Goal: Information Seeking & Learning: Understand process/instructions

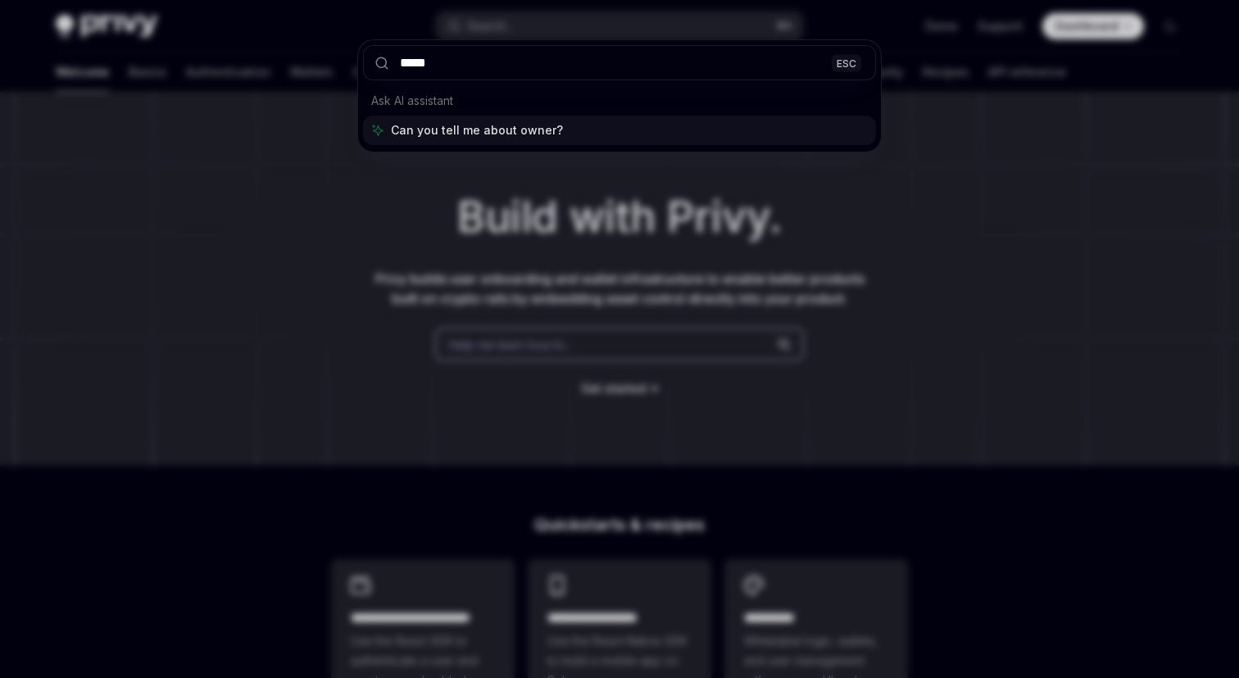
type input "******"
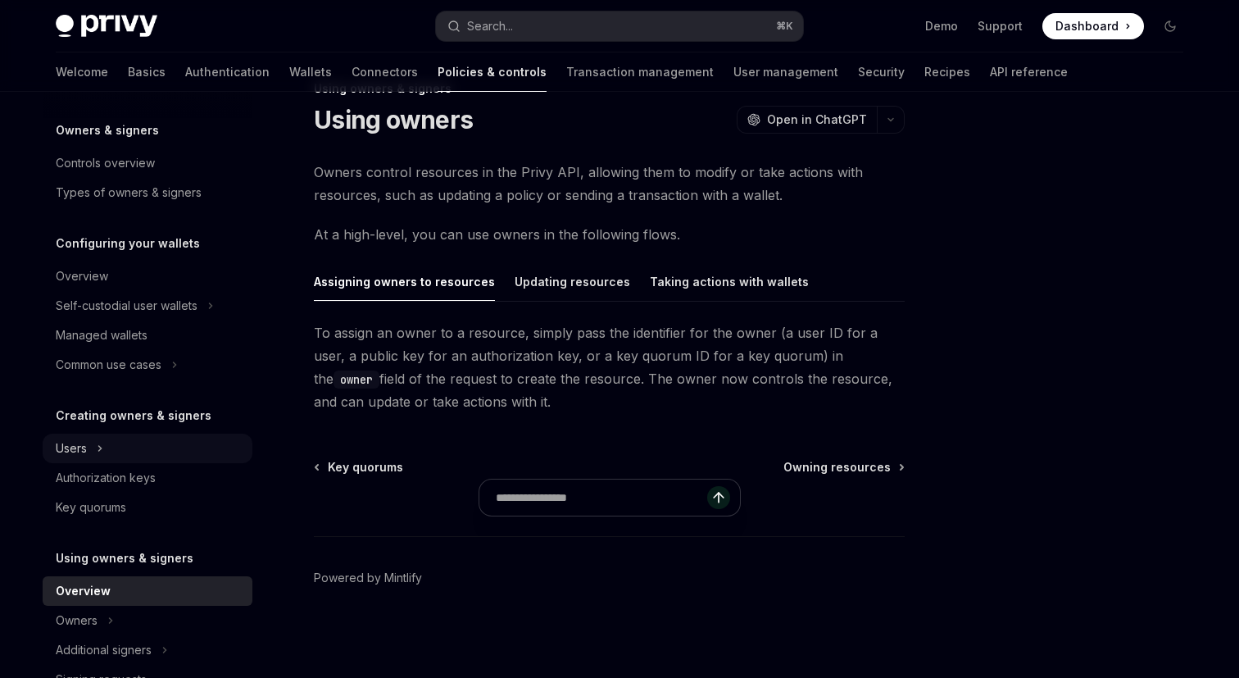
scroll to position [57, 0]
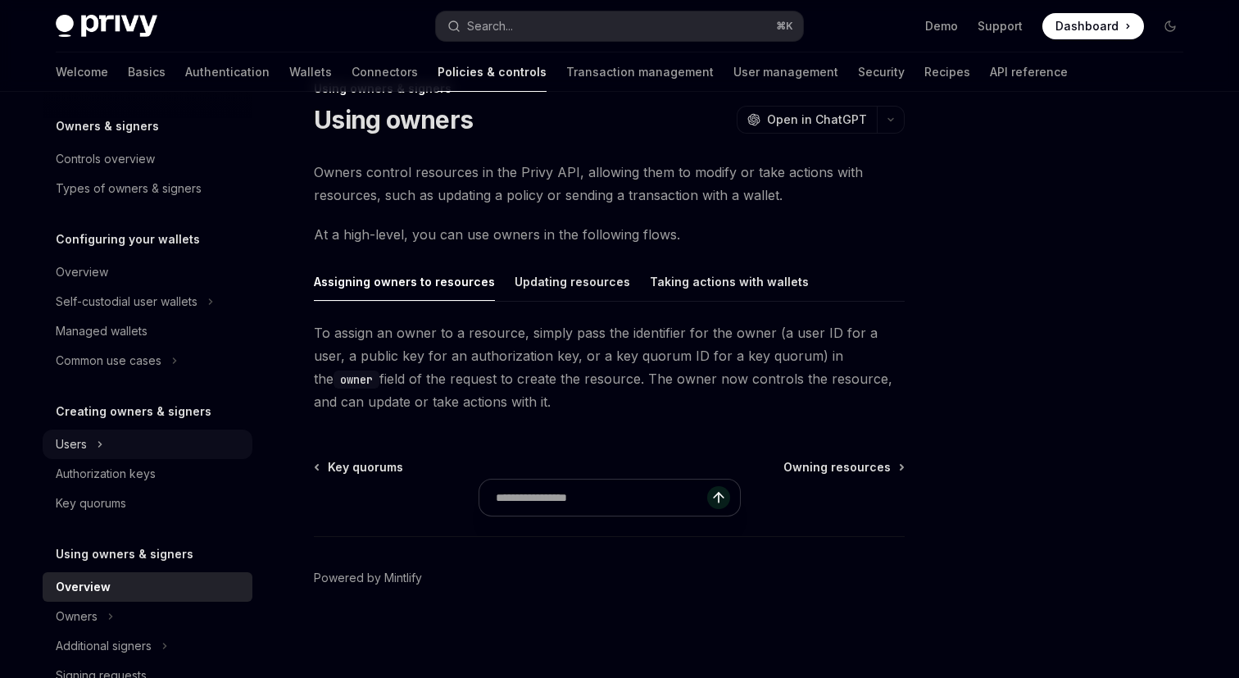
click at [93, 438] on div "Users" at bounding box center [148, 443] width 210 height 29
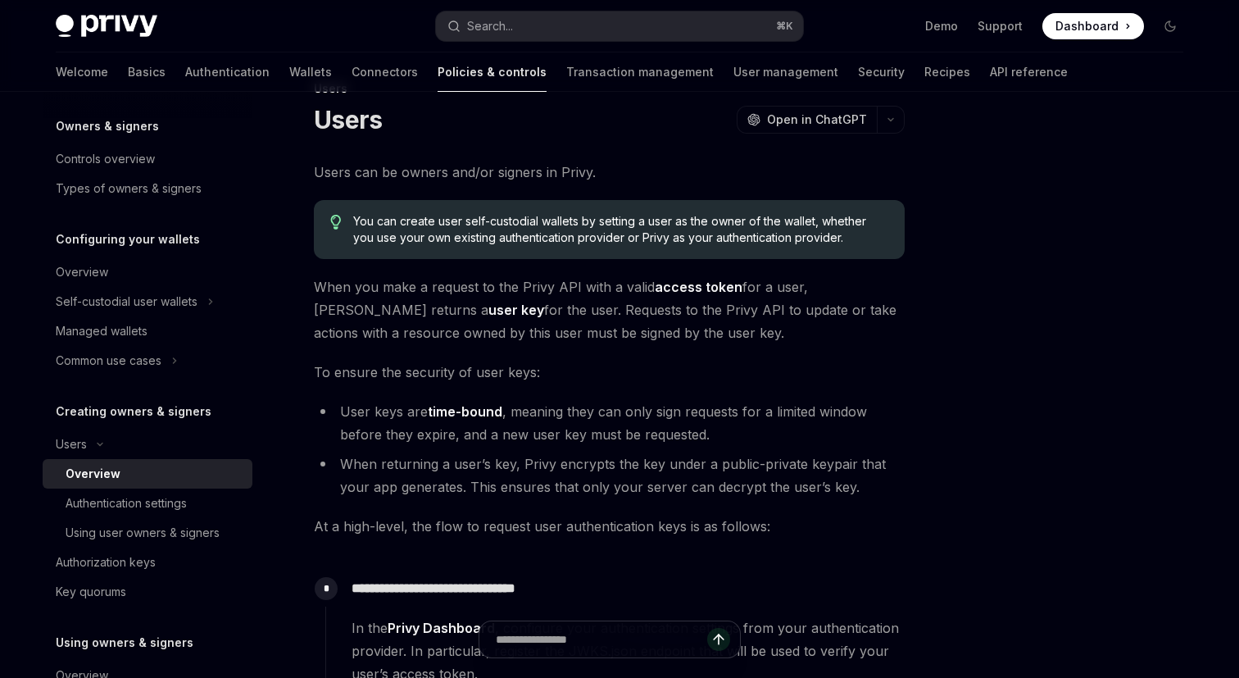
click at [440, 227] on span "You can create user self-custodial wallets by setting a user as the owner of th…" at bounding box center [620, 229] width 535 height 33
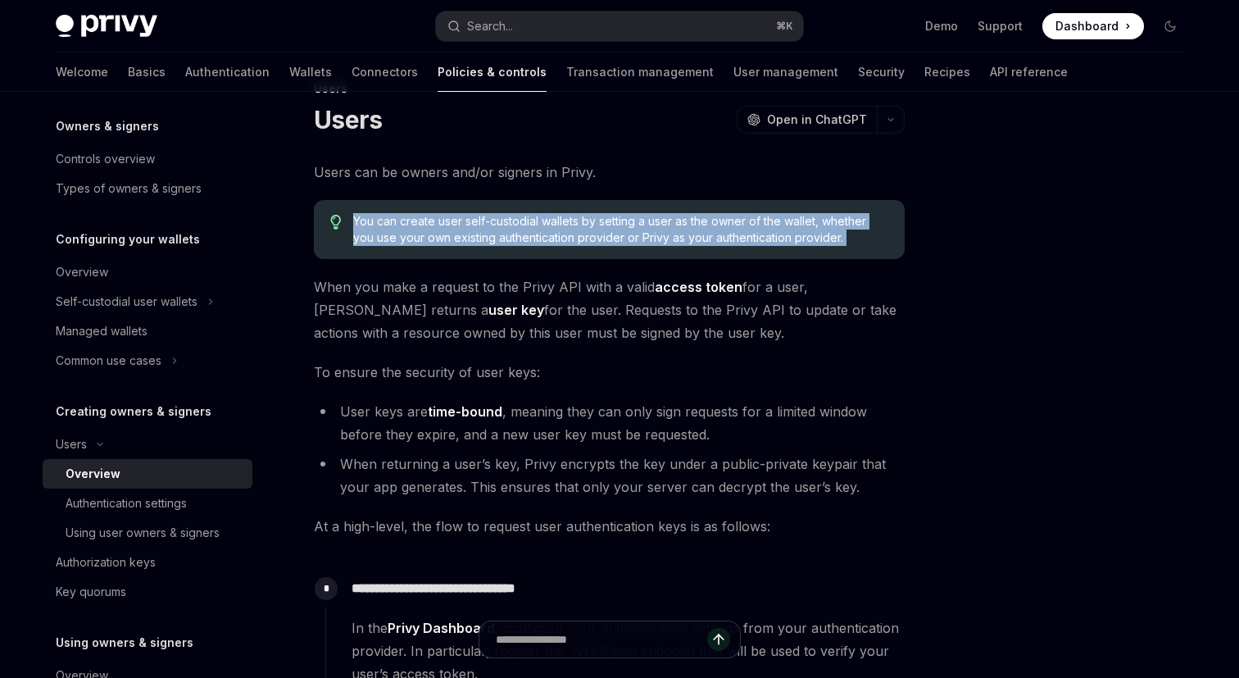
click at [490, 225] on span "You can create user self-custodial wallets by setting a user as the owner of th…" at bounding box center [620, 229] width 535 height 33
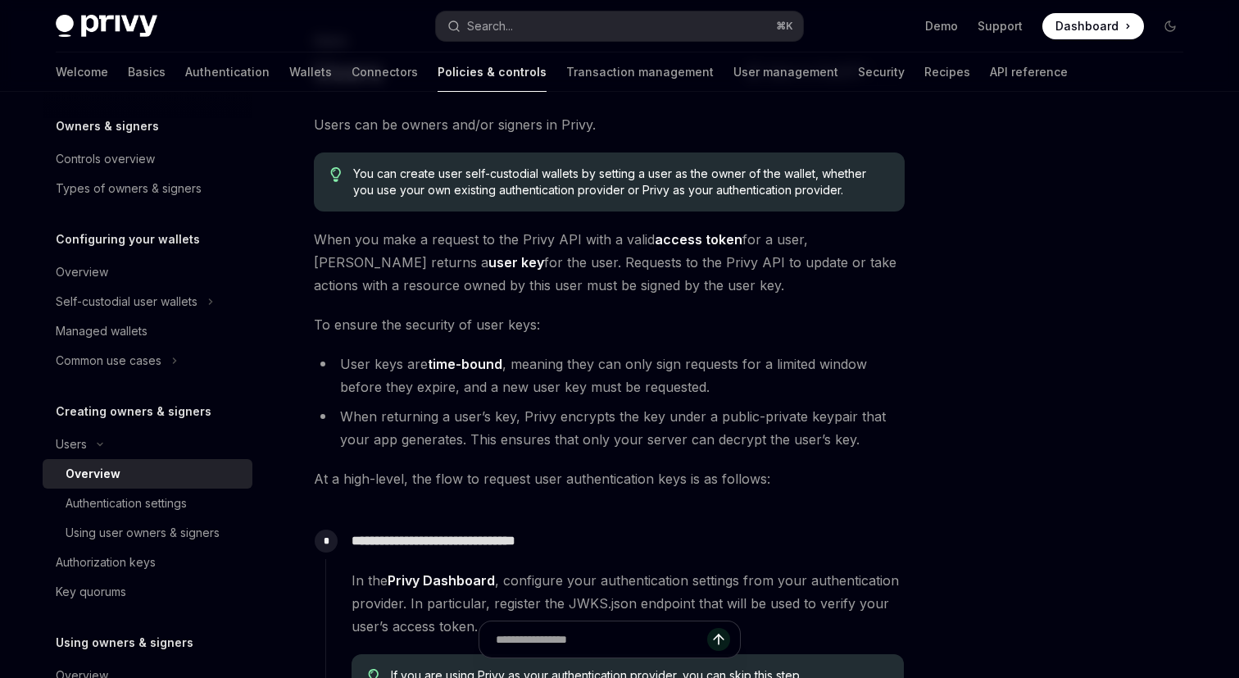
scroll to position [100, 0]
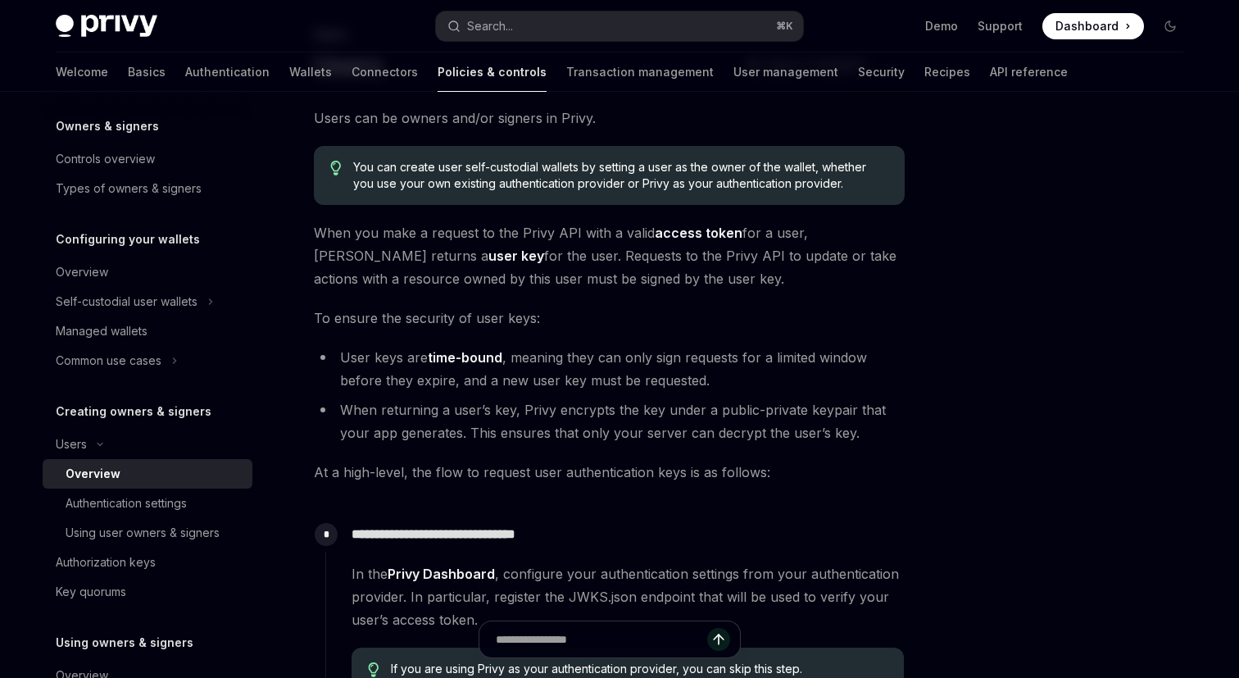
click at [412, 306] on span "To ensure the security of user keys:" at bounding box center [609, 317] width 591 height 23
click at [406, 309] on span "To ensure the security of user keys:" at bounding box center [609, 317] width 591 height 23
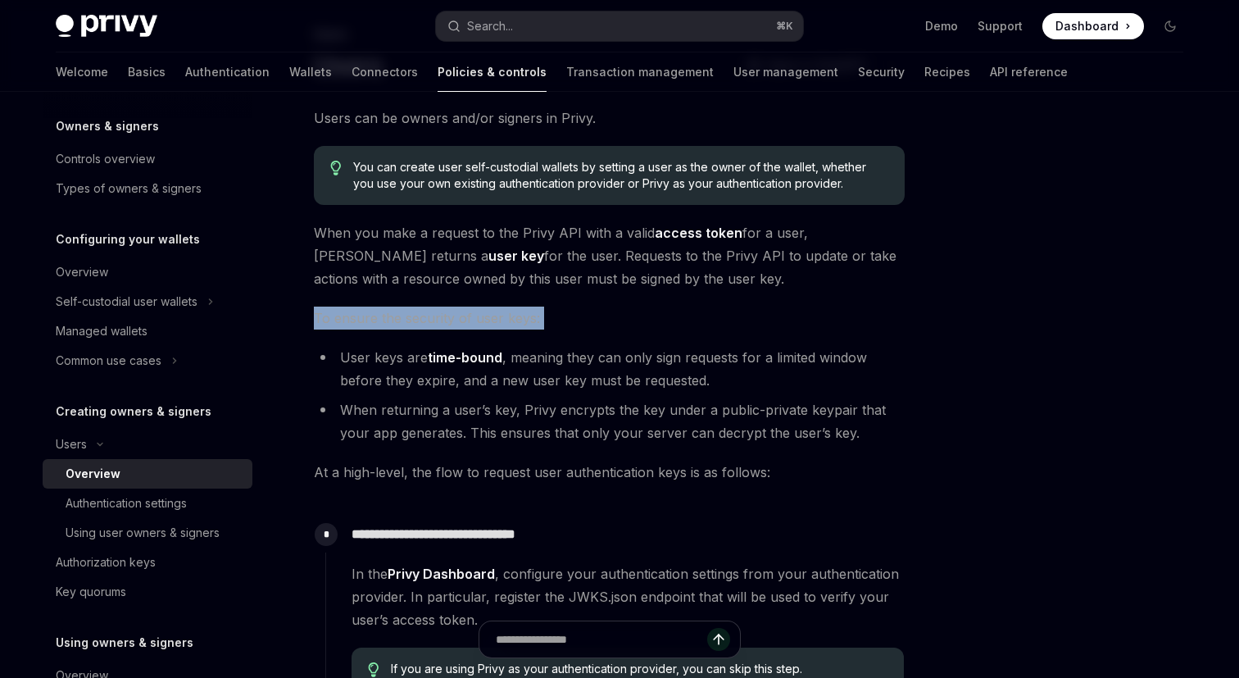
click at [436, 315] on span "To ensure the security of user keys:" at bounding box center [609, 317] width 591 height 23
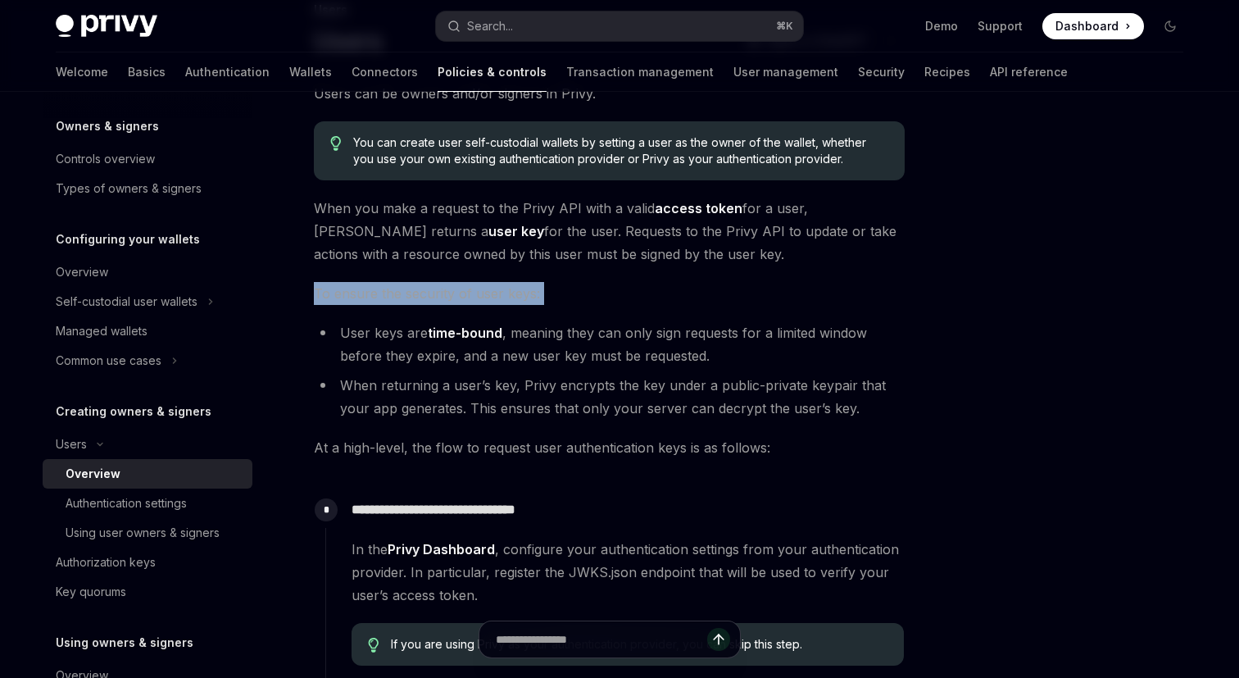
scroll to position [132, 0]
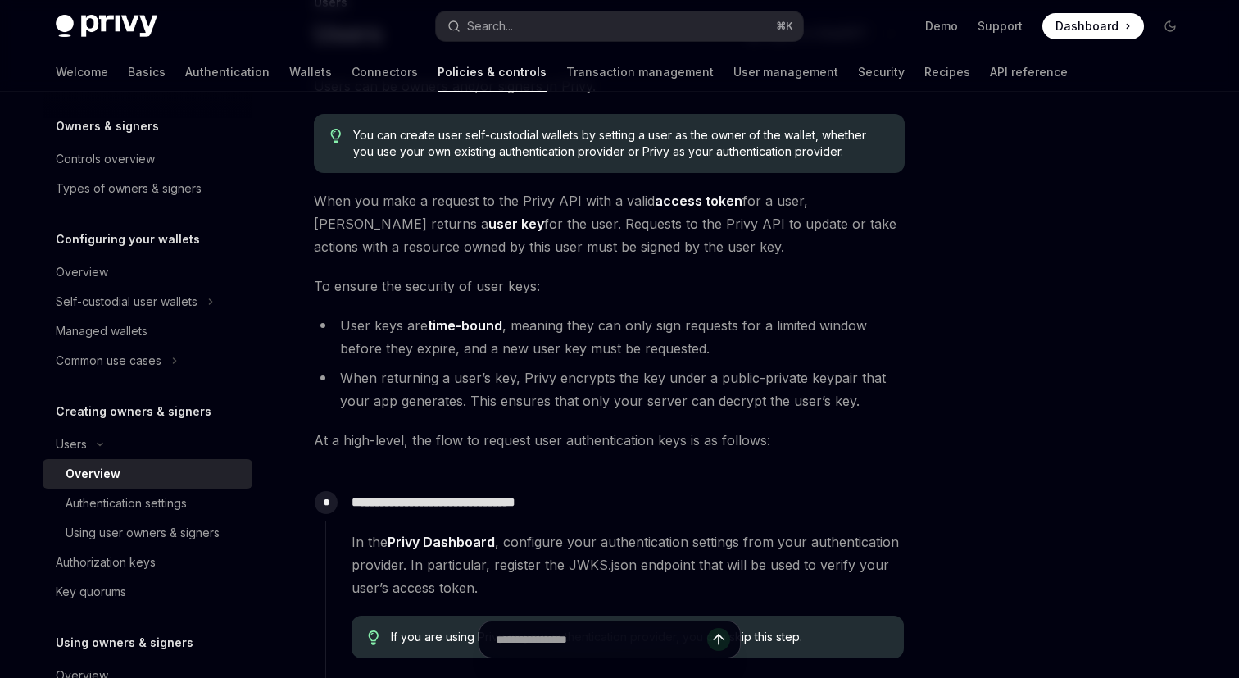
click at [382, 332] on li "User keys are time-bound , meaning they can only sign requests for a limited wi…" at bounding box center [609, 337] width 591 height 46
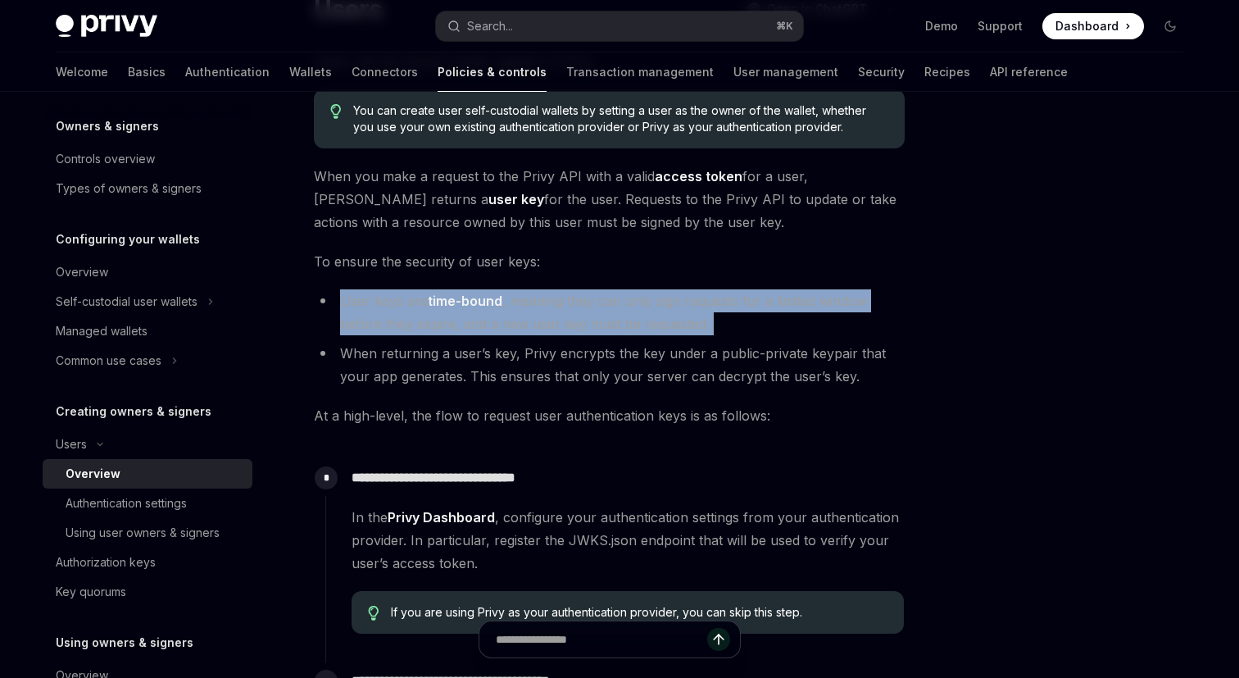
scroll to position [177, 0]
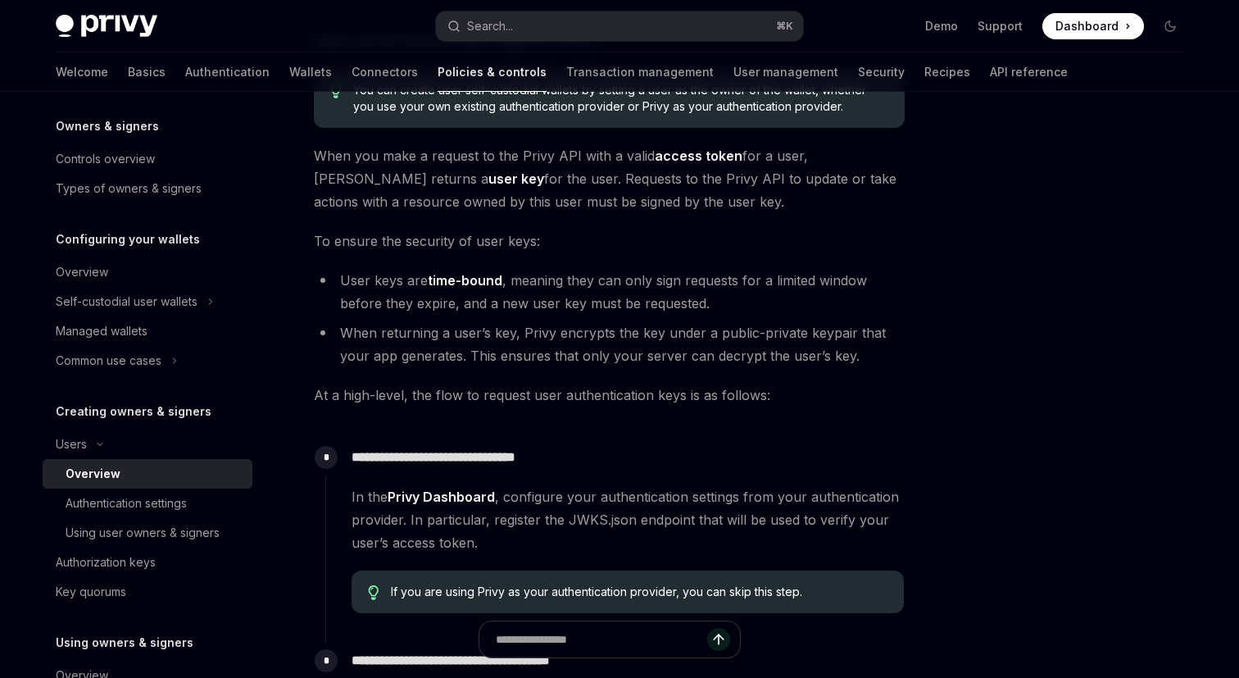
click at [542, 301] on li "User keys are time-bound , meaning they can only sign requests for a limited wi…" at bounding box center [609, 292] width 591 height 46
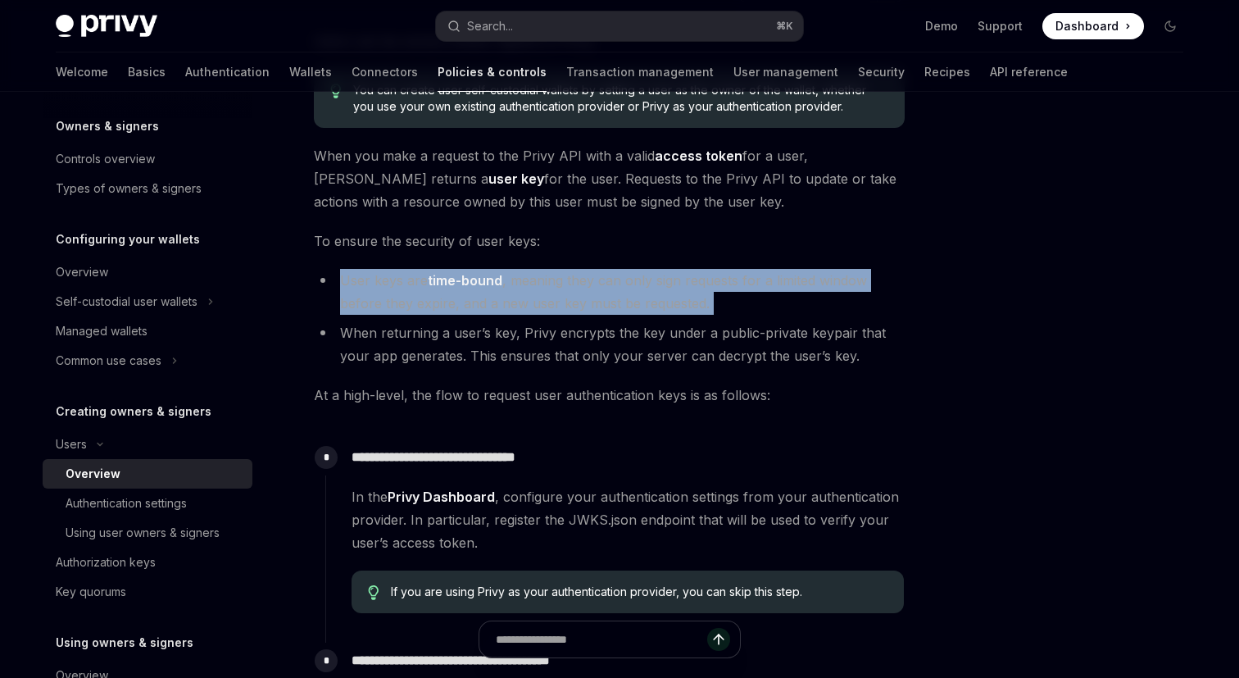
click at [542, 301] on li "User keys are time-bound , meaning they can only sign requests for a limited wi…" at bounding box center [609, 292] width 591 height 46
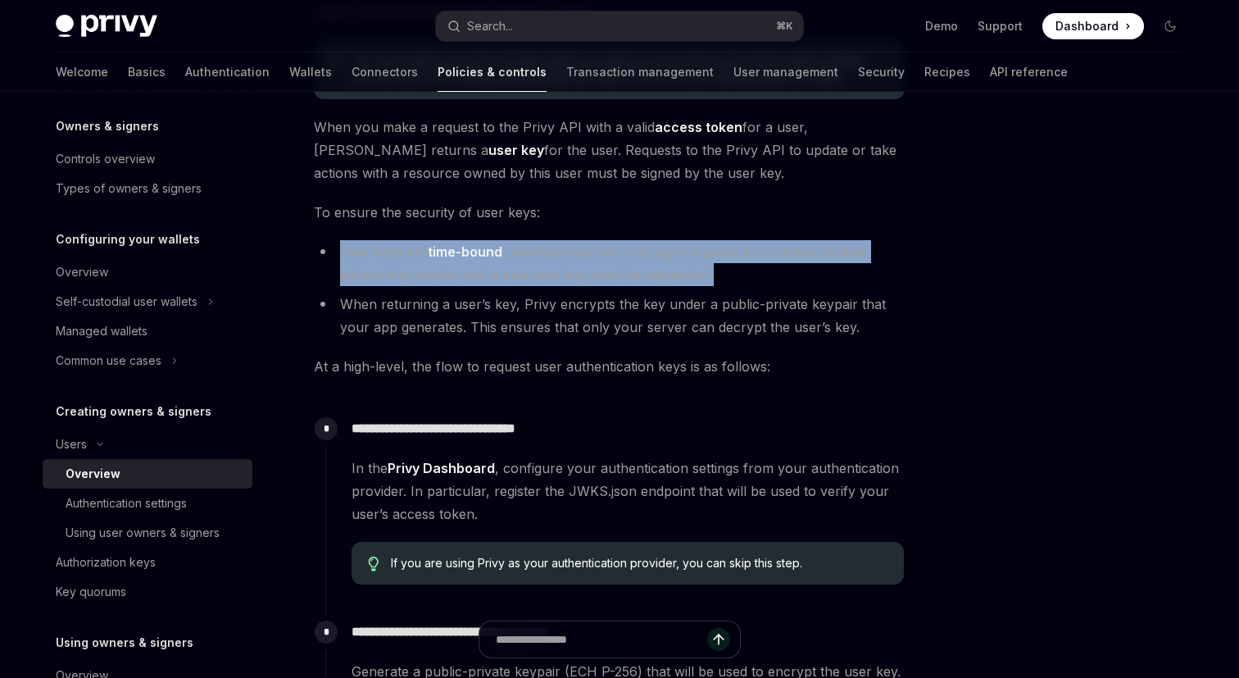
click at [404, 311] on li "When returning a user’s key, Privy encrypts the key under a public-private keyp…" at bounding box center [609, 316] width 591 height 46
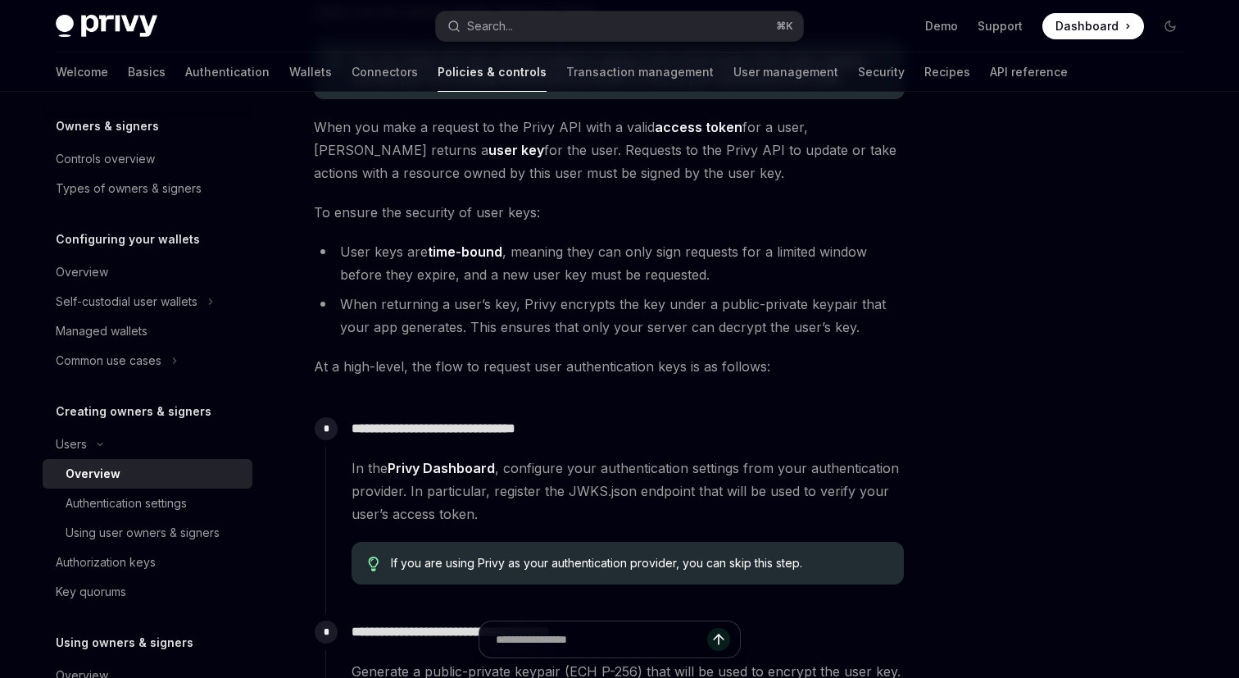
click at [404, 311] on li "When returning a user’s key, Privy encrypts the key under a public-private keyp…" at bounding box center [609, 316] width 591 height 46
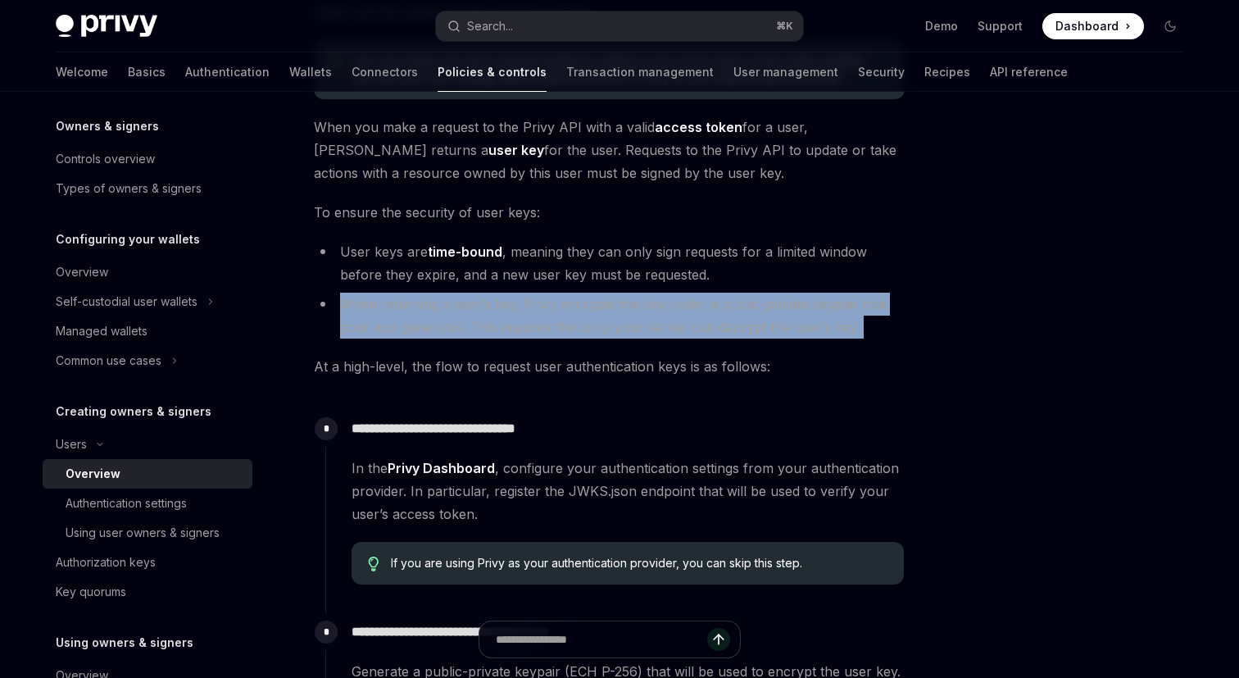
click at [404, 311] on li "When returning a user’s key, Privy encrypts the key under a public-private keyp…" at bounding box center [609, 316] width 591 height 46
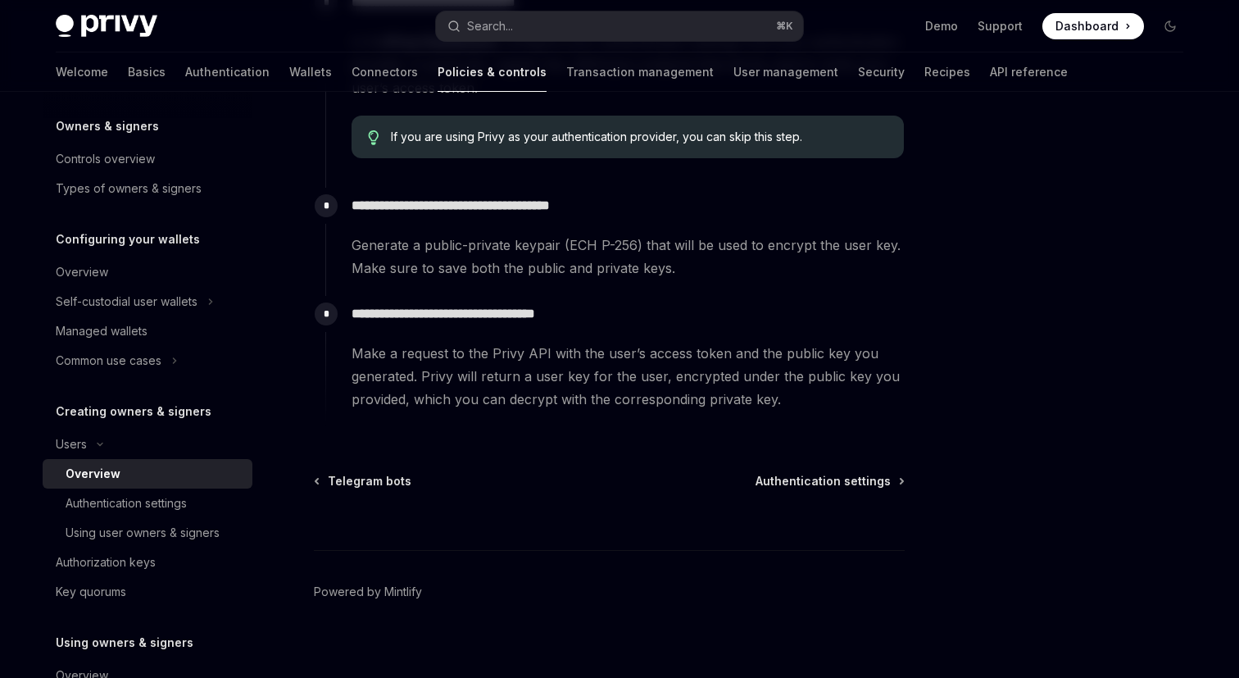
scroll to position [646, 0]
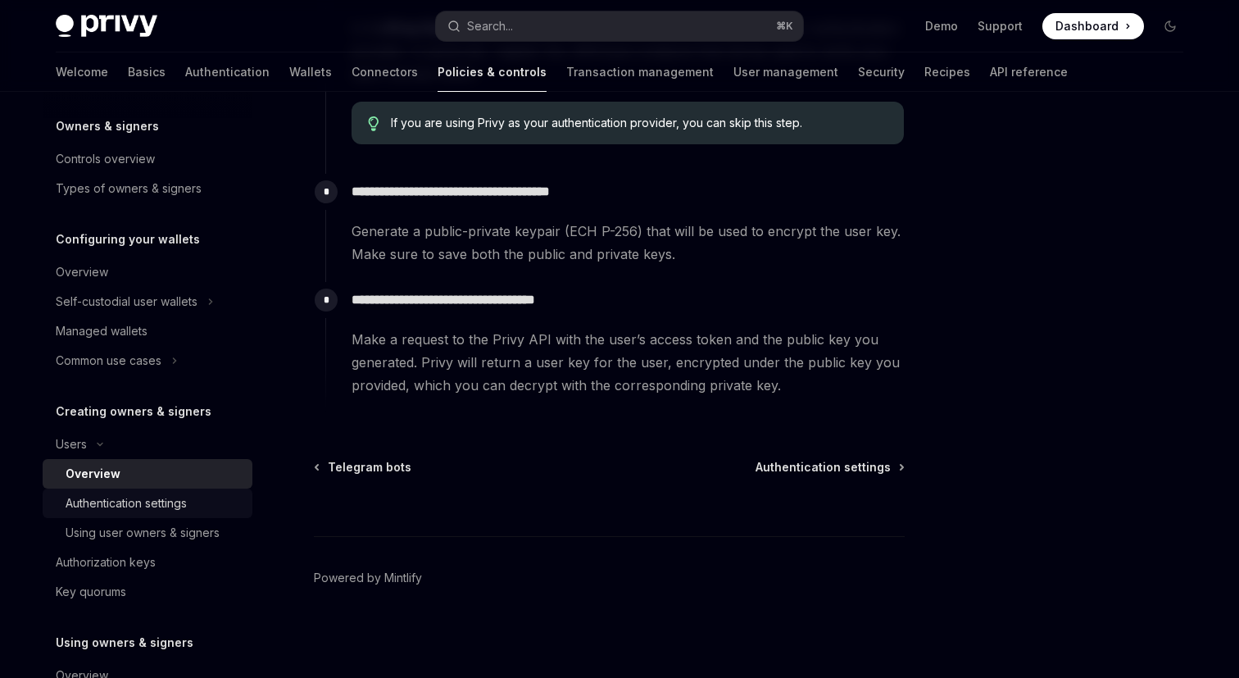
click at [138, 501] on div "Authentication settings" at bounding box center [126, 503] width 121 height 20
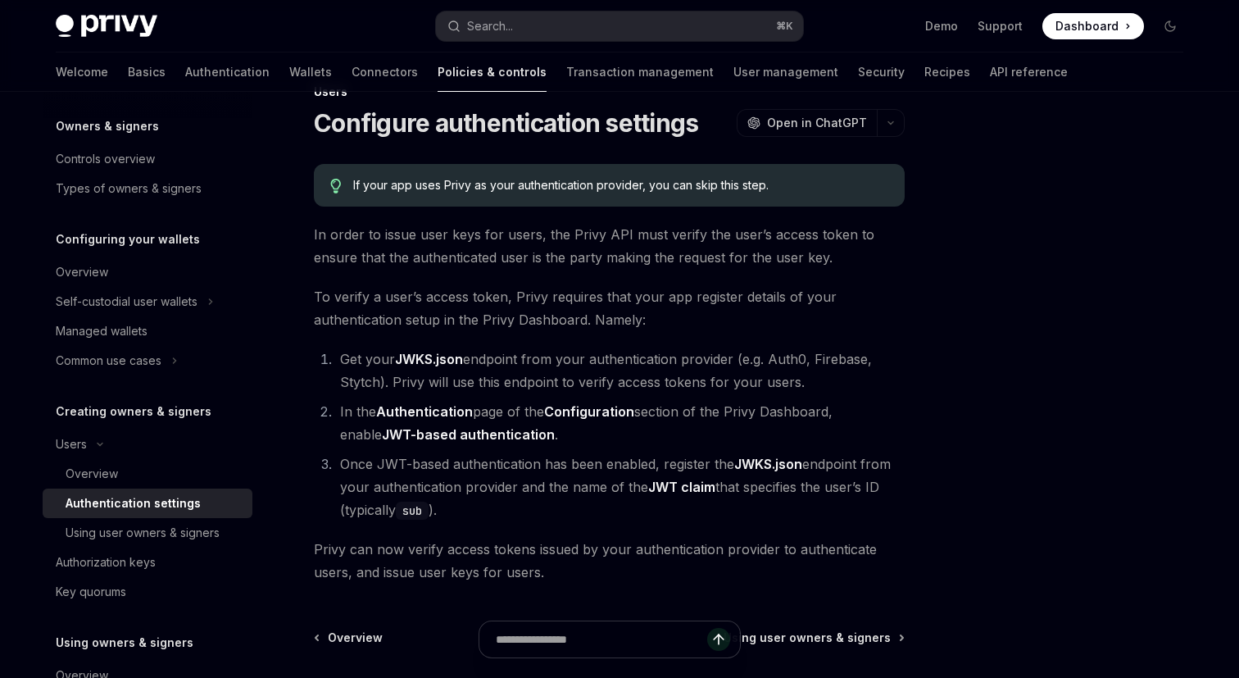
scroll to position [43, 0]
click at [167, 534] on div "Using user owners & signers" at bounding box center [143, 533] width 154 height 20
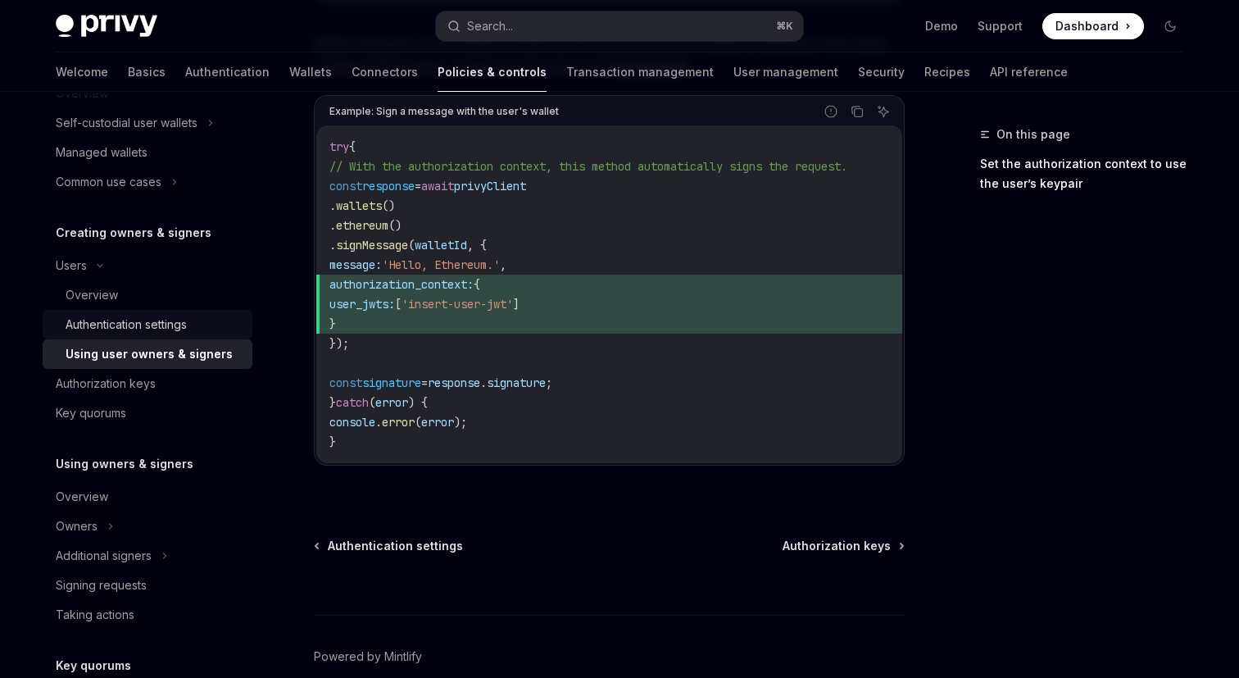
scroll to position [241, 0]
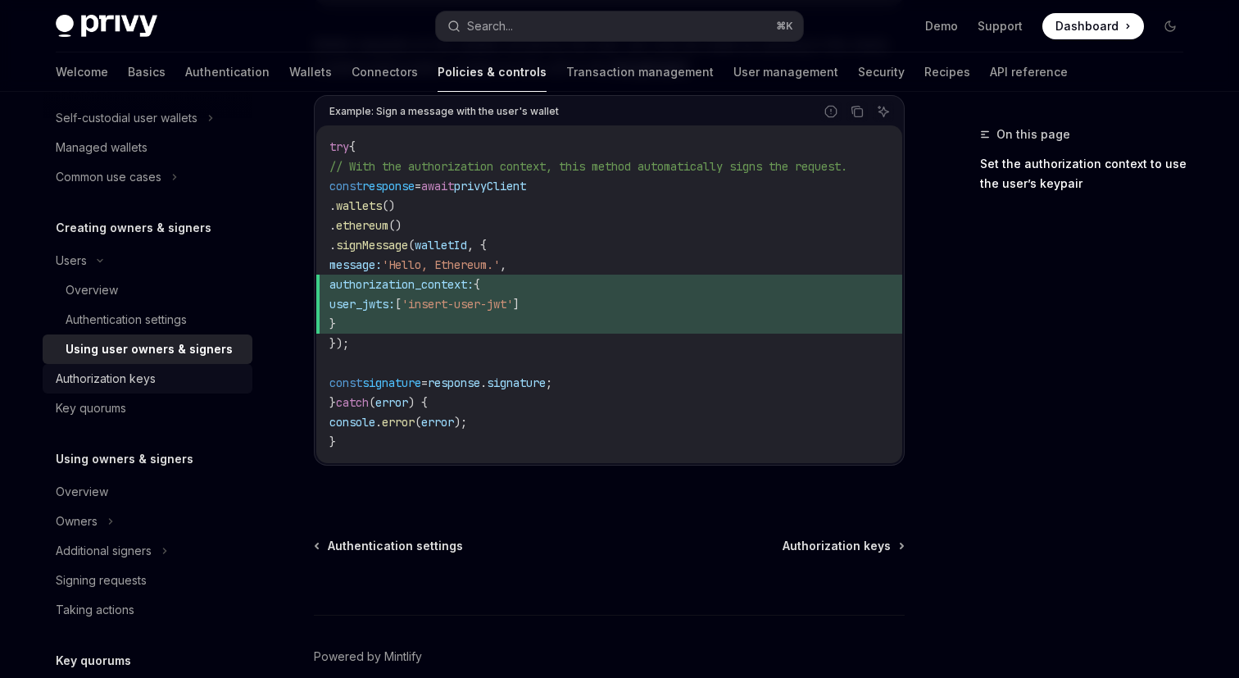
click at [116, 382] on div "Authorization keys" at bounding box center [106, 379] width 100 height 20
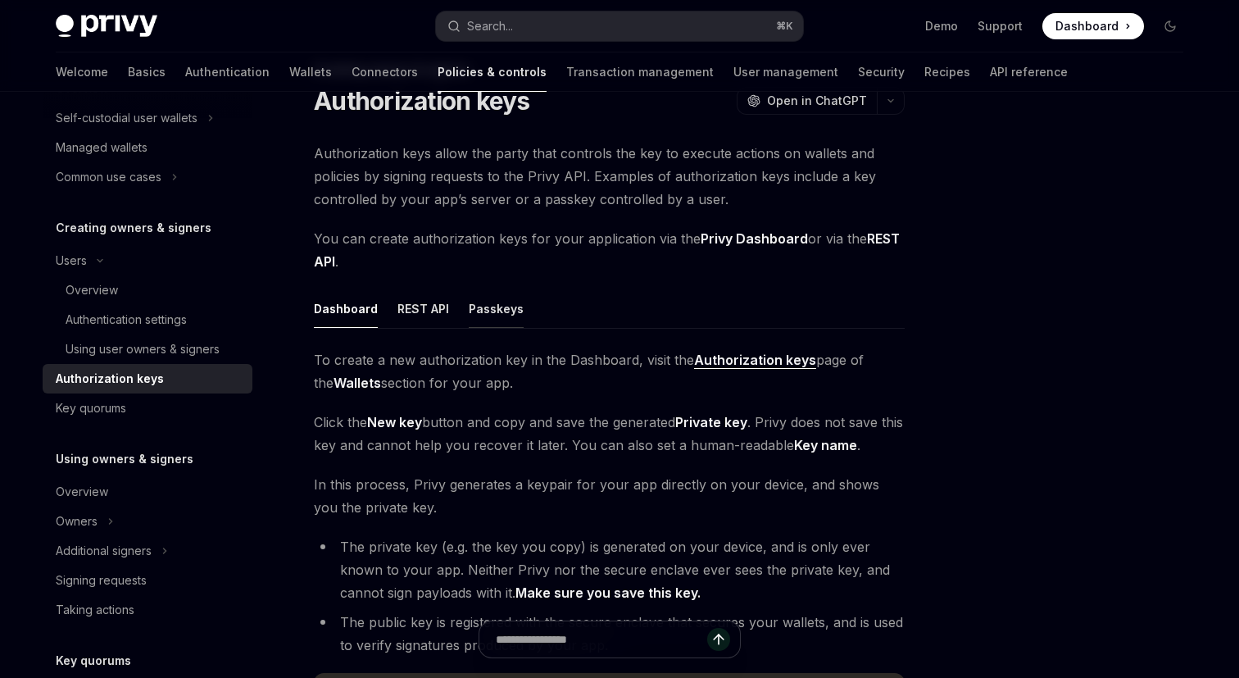
scroll to position [66, 0]
click at [416, 311] on button "REST API" at bounding box center [423, 307] width 52 height 39
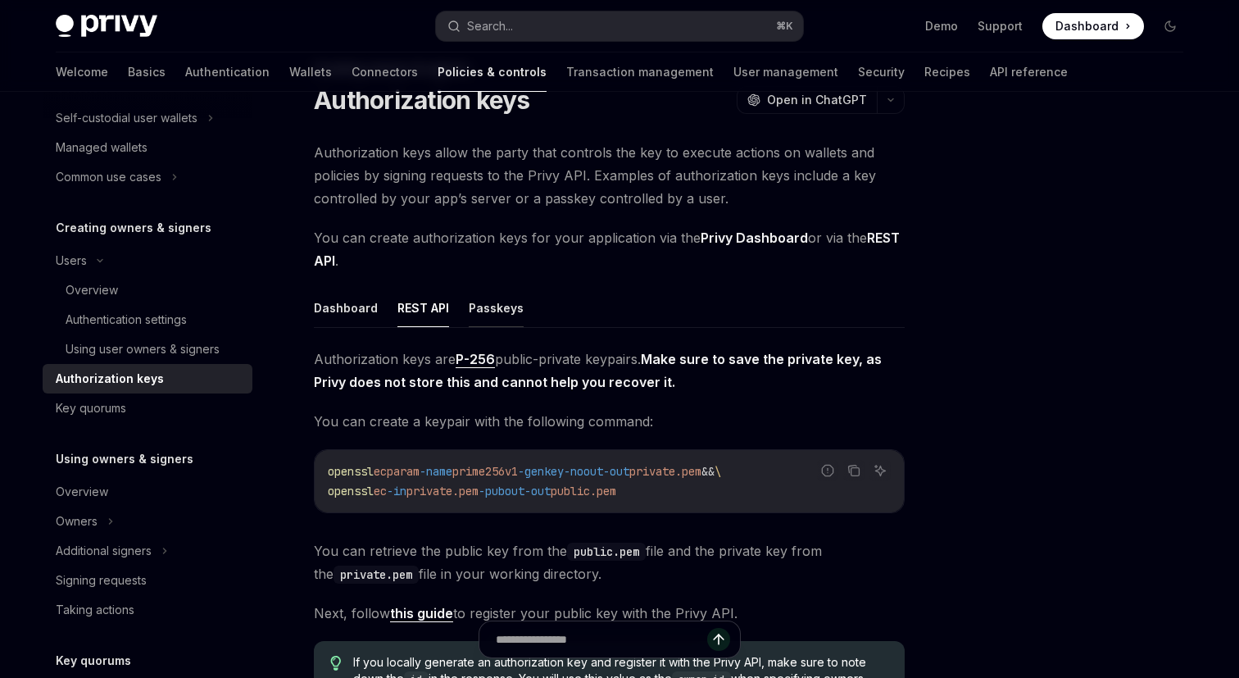
click at [489, 307] on button "Passkeys" at bounding box center [496, 307] width 55 height 39
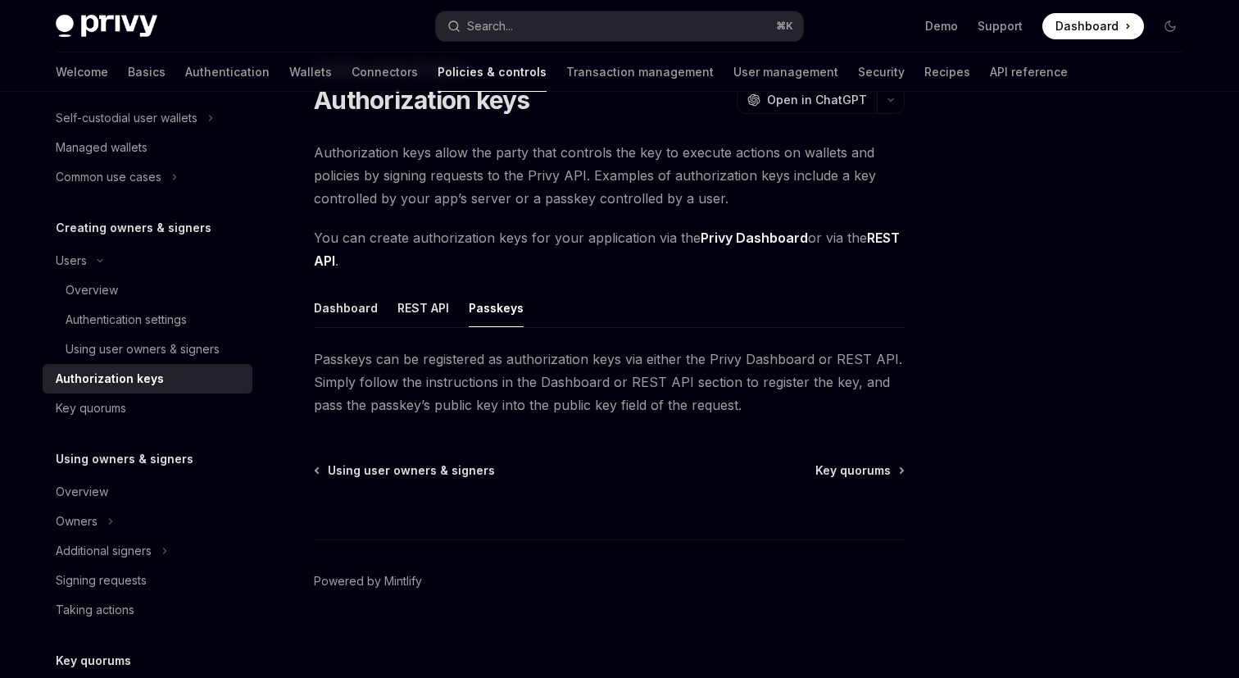
scroll to position [69, 0]
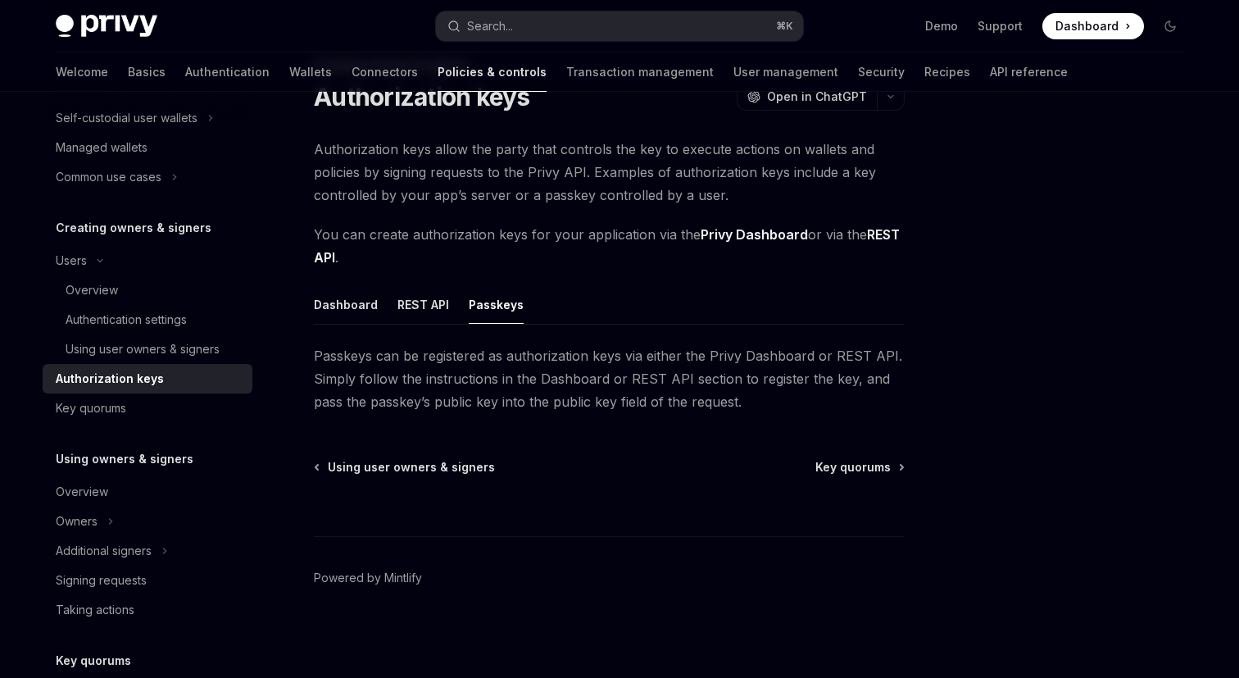
click at [667, 361] on span "Passkeys can be registered as authorization keys via either the Privy Dashboard…" at bounding box center [609, 378] width 591 height 69
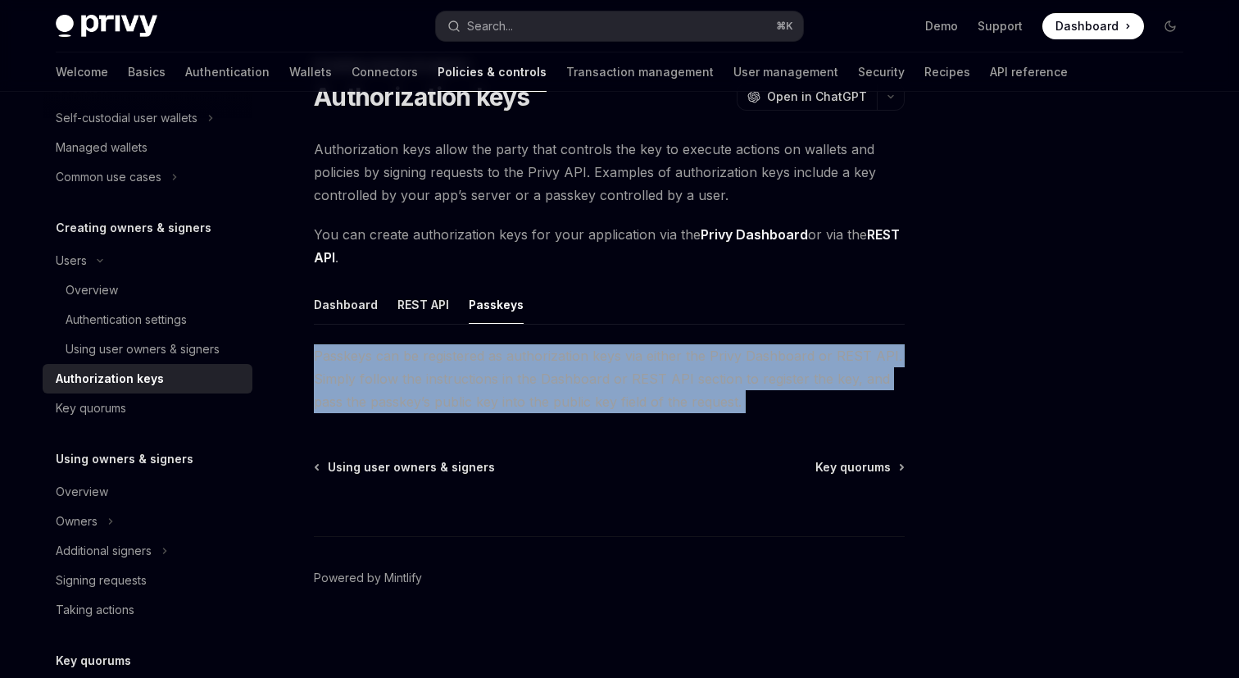
click at [667, 361] on span "Passkeys can be registered as authorization keys via either the Privy Dashboard…" at bounding box center [609, 378] width 591 height 69
click at [764, 361] on span "Passkeys can be registered as authorization keys via either the Privy Dashboard…" at bounding box center [609, 378] width 591 height 69
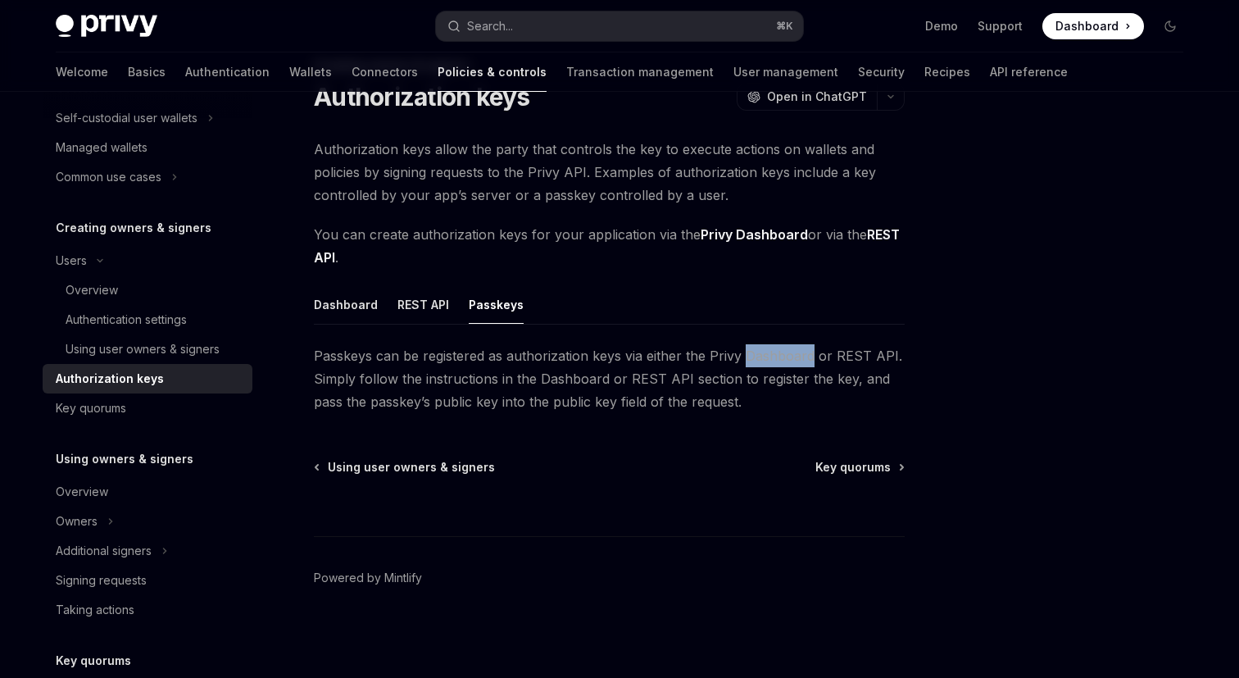
click at [764, 361] on span "Passkeys can be registered as authorization keys via either the Privy Dashboard…" at bounding box center [609, 378] width 591 height 69
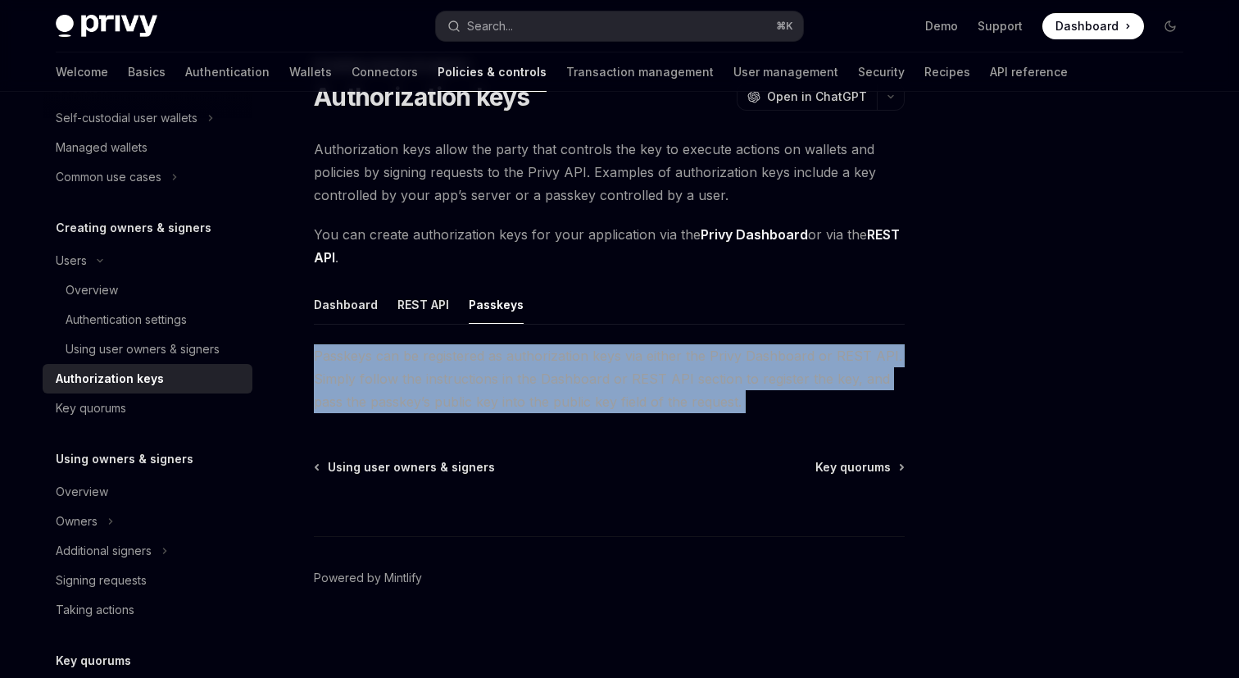
click at [498, 405] on span "Passkeys can be registered as authorization keys via either the Privy Dashboard…" at bounding box center [609, 378] width 591 height 69
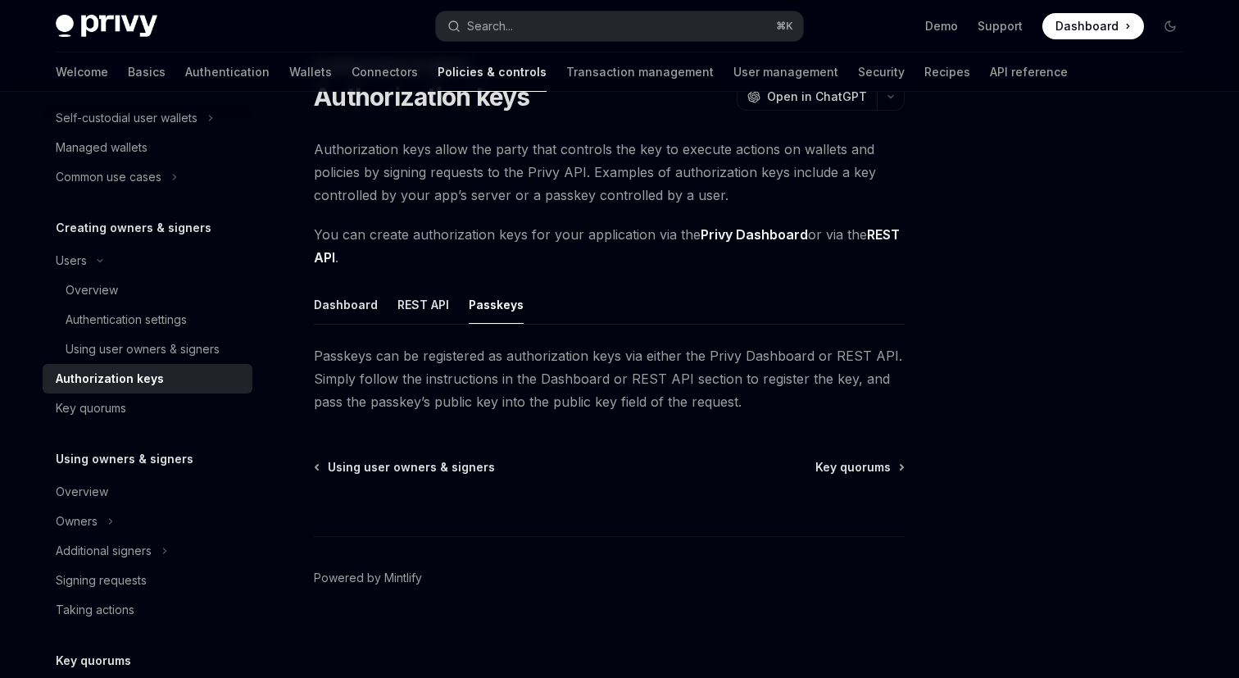
click at [484, 388] on span "Passkeys can be registered as authorization keys via either the Privy Dashboard…" at bounding box center [609, 378] width 591 height 69
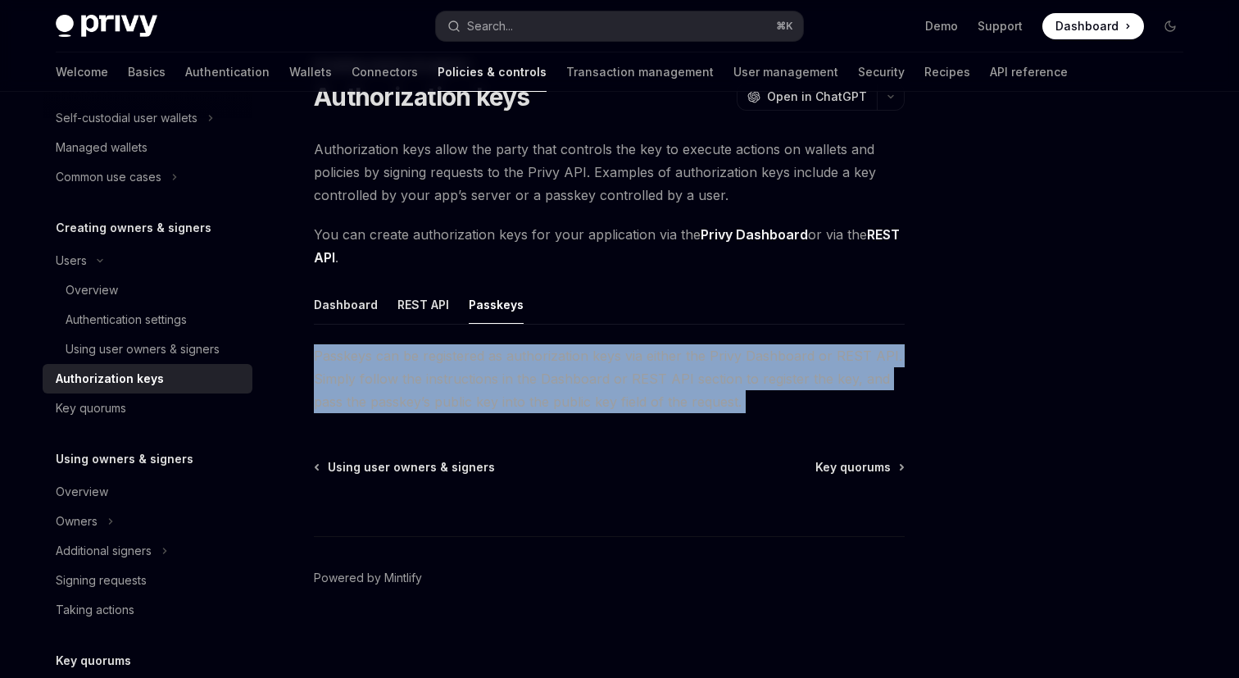
click at [524, 388] on span "Passkeys can be registered as authorization keys via either the Privy Dashboard…" at bounding box center [609, 378] width 591 height 69
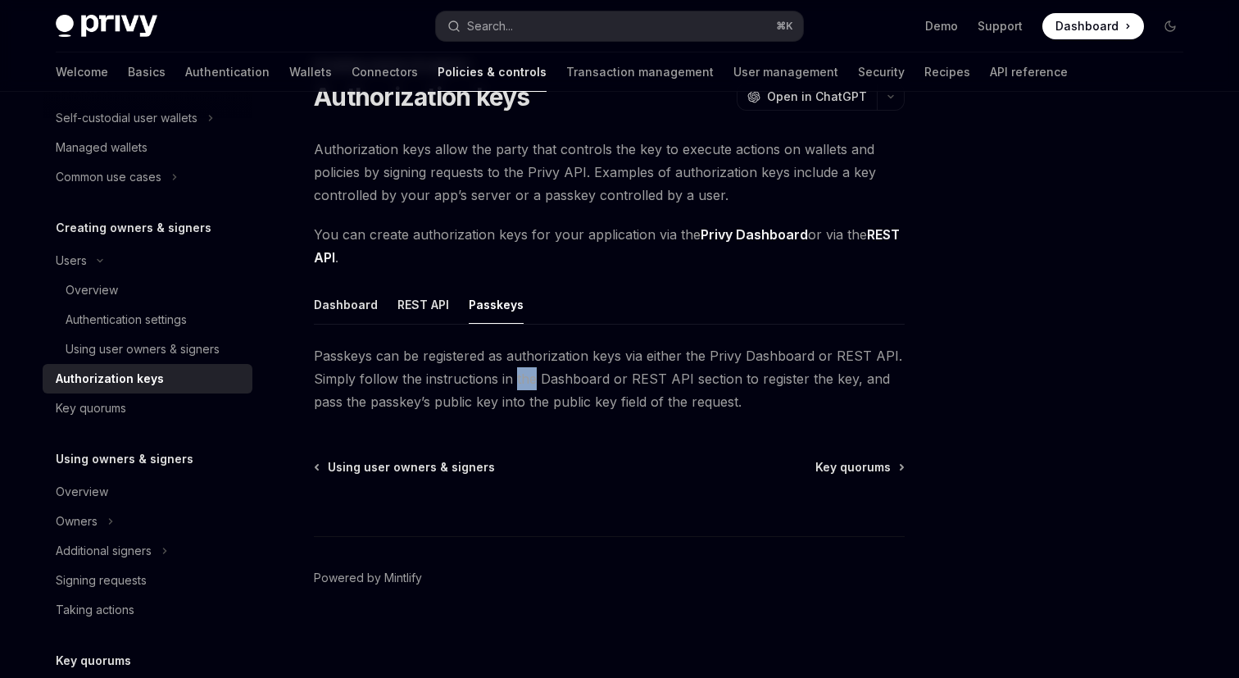
click at [524, 388] on span "Passkeys can be registered as authorization keys via either the Privy Dashboard…" at bounding box center [609, 378] width 591 height 69
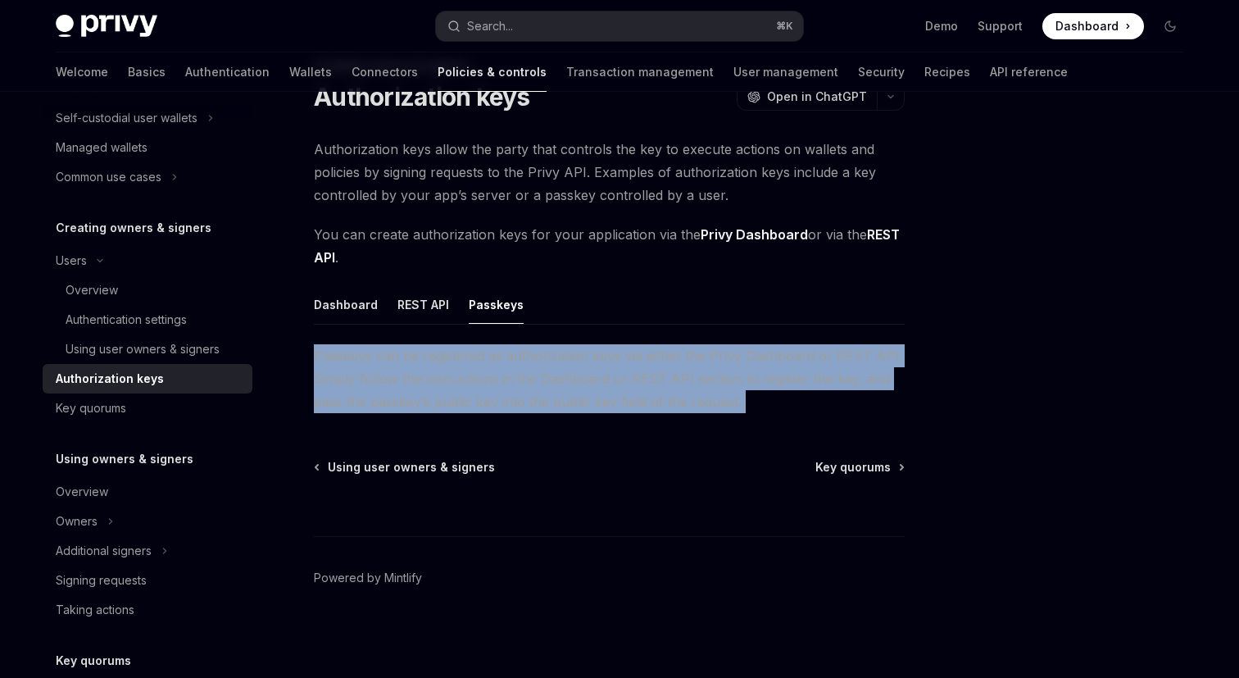
click at [562, 388] on span "Passkeys can be registered as authorization keys via either the Privy Dashboard…" at bounding box center [609, 378] width 591 height 69
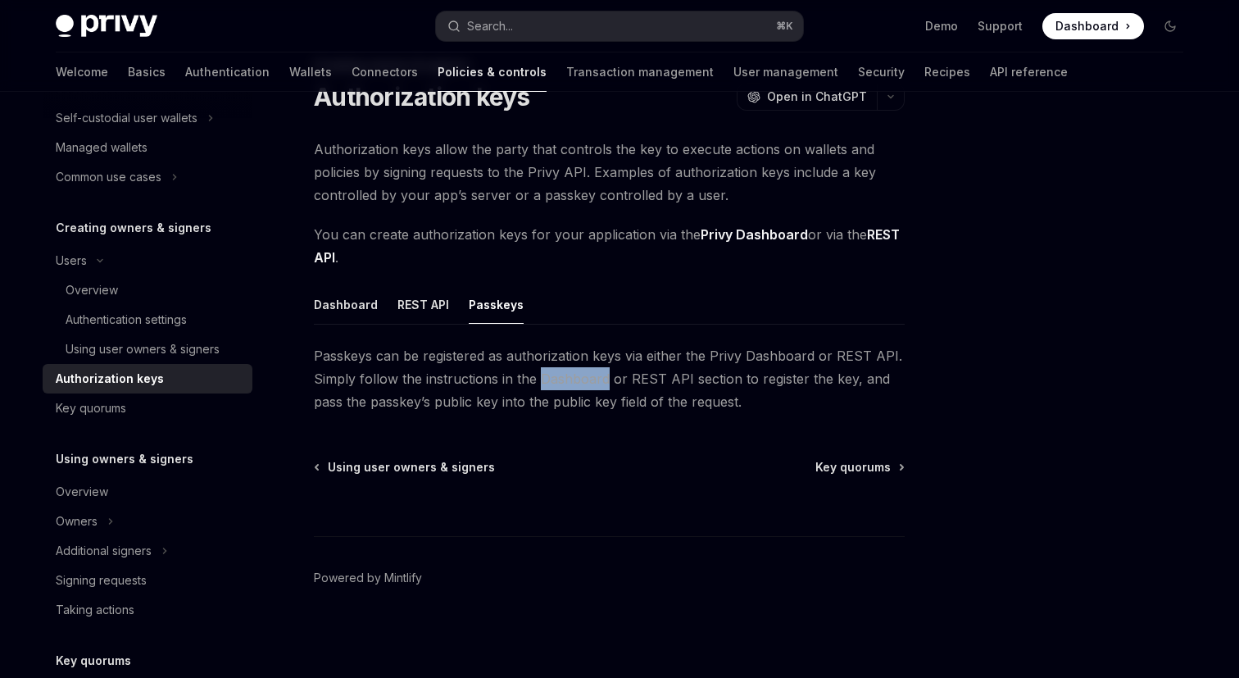
click at [562, 388] on span "Passkeys can be registered as authorization keys via either the Privy Dashboard…" at bounding box center [609, 378] width 591 height 69
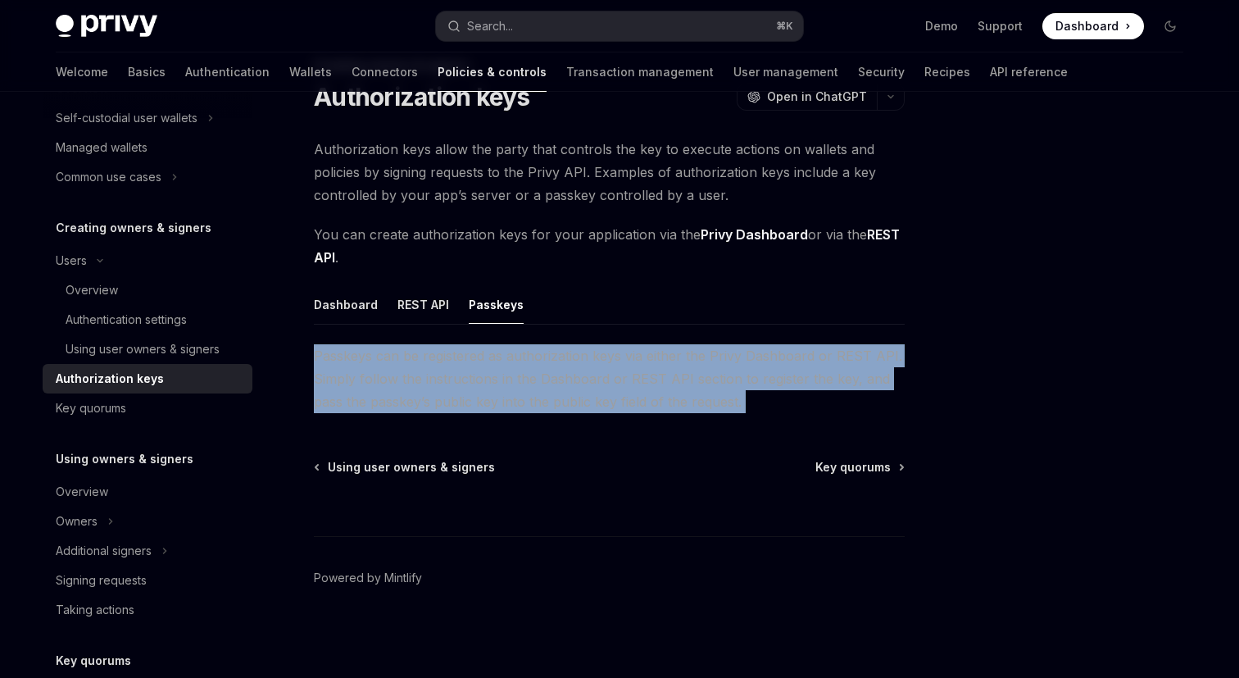
click at [562, 388] on span "Passkeys can be registered as authorization keys via either the Privy Dashboard…" at bounding box center [609, 378] width 591 height 69
click at [478, 392] on span "Passkeys can be registered as authorization keys via either the Privy Dashboard…" at bounding box center [609, 378] width 591 height 69
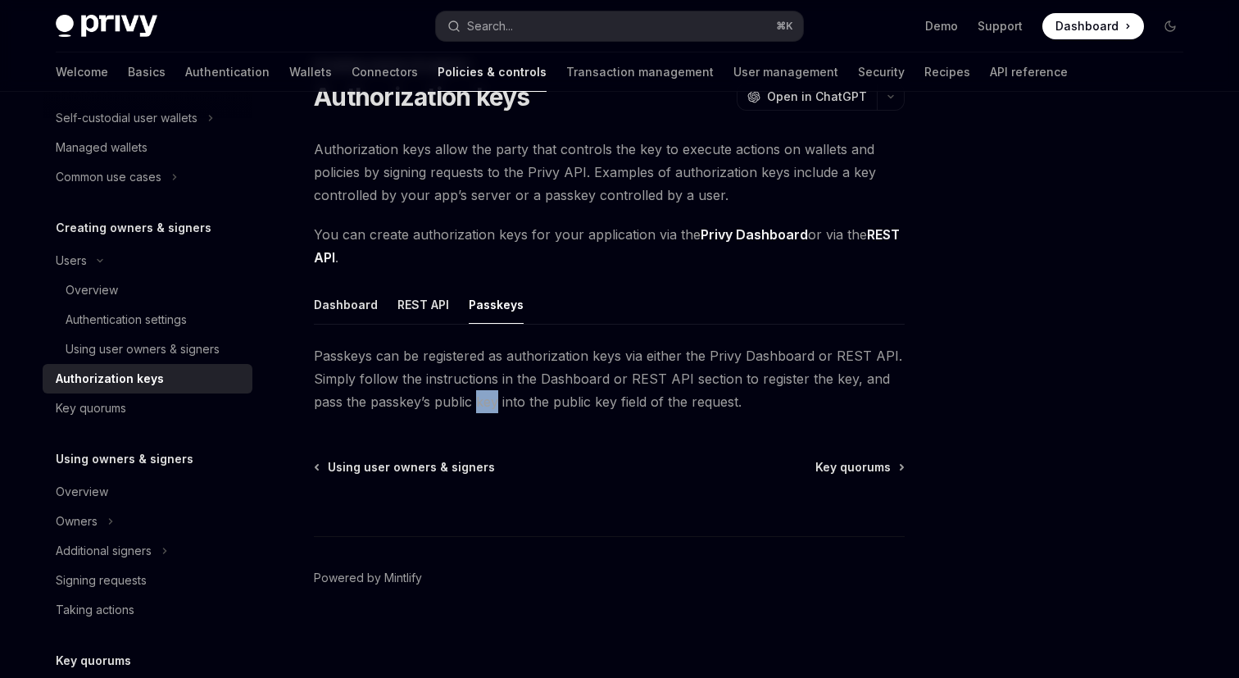
click at [478, 392] on span "Passkeys can be registered as authorization keys via either the Privy Dashboard…" at bounding box center [609, 378] width 591 height 69
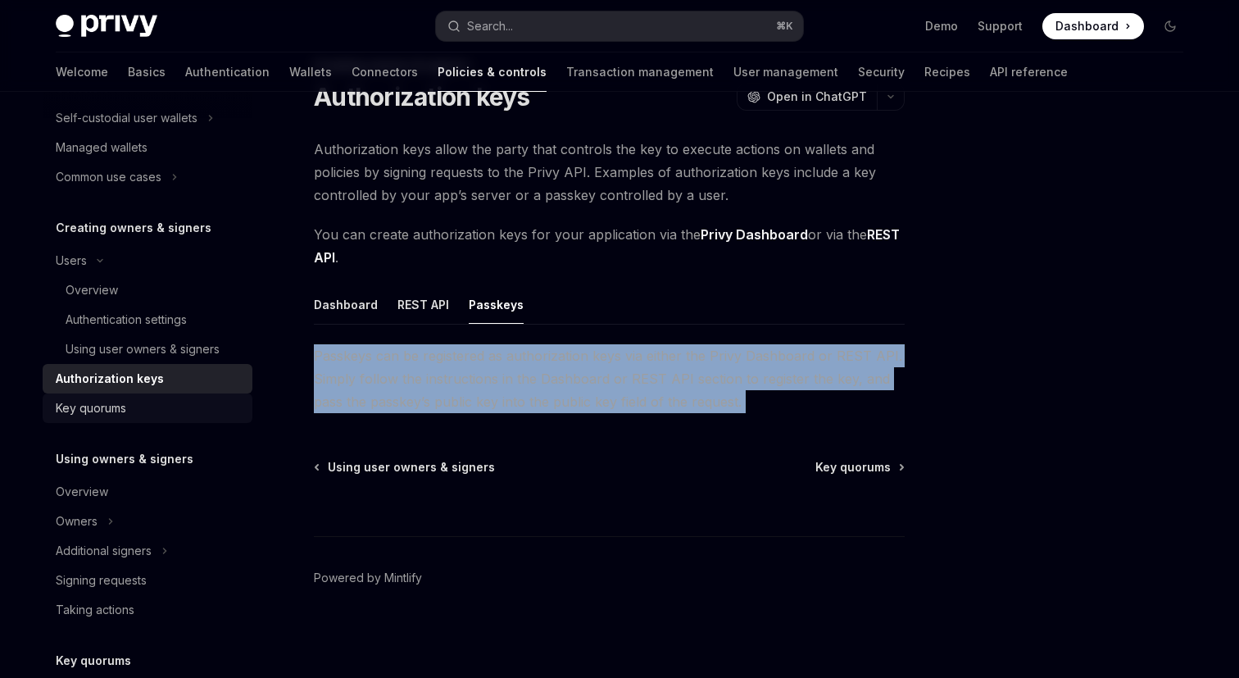
click at [116, 410] on div "Key quorums" at bounding box center [91, 408] width 70 height 20
type textarea "*"
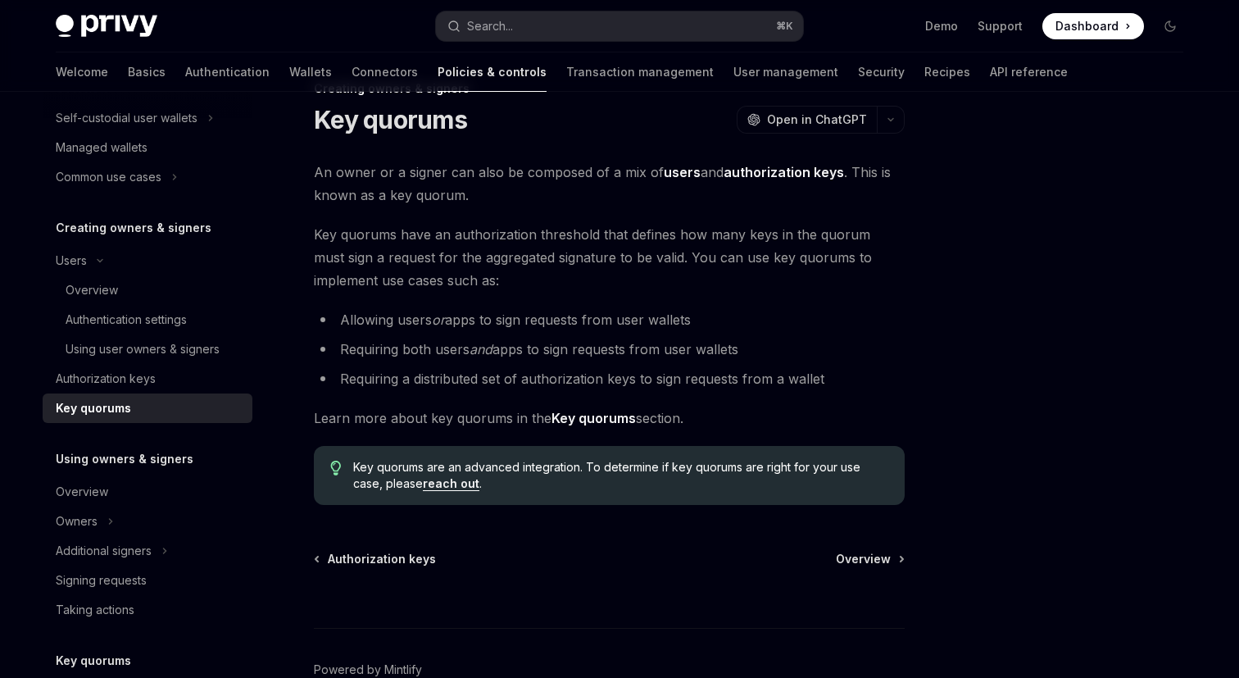
scroll to position [47, 0]
click at [410, 178] on span "An owner or a signer can also be composed of a mix of users and authorization k…" at bounding box center [609, 183] width 591 height 46
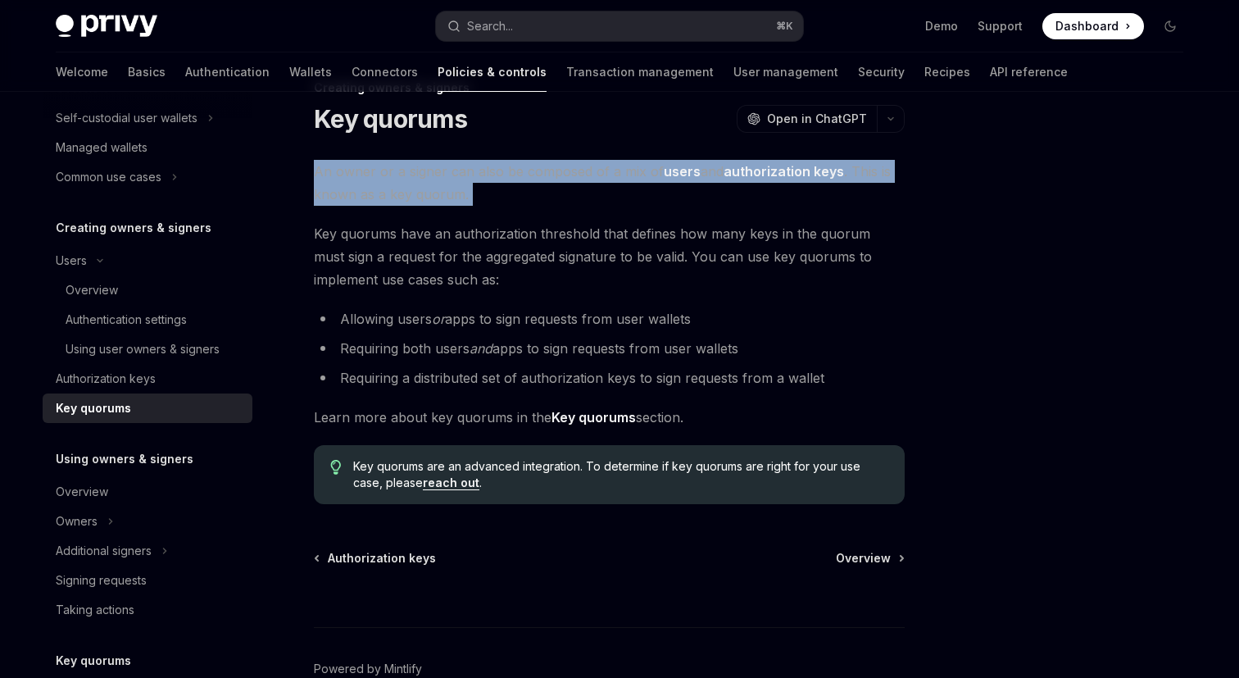
click at [410, 178] on span "An owner or a signer can also be composed of a mix of users and authorization k…" at bounding box center [609, 183] width 591 height 46
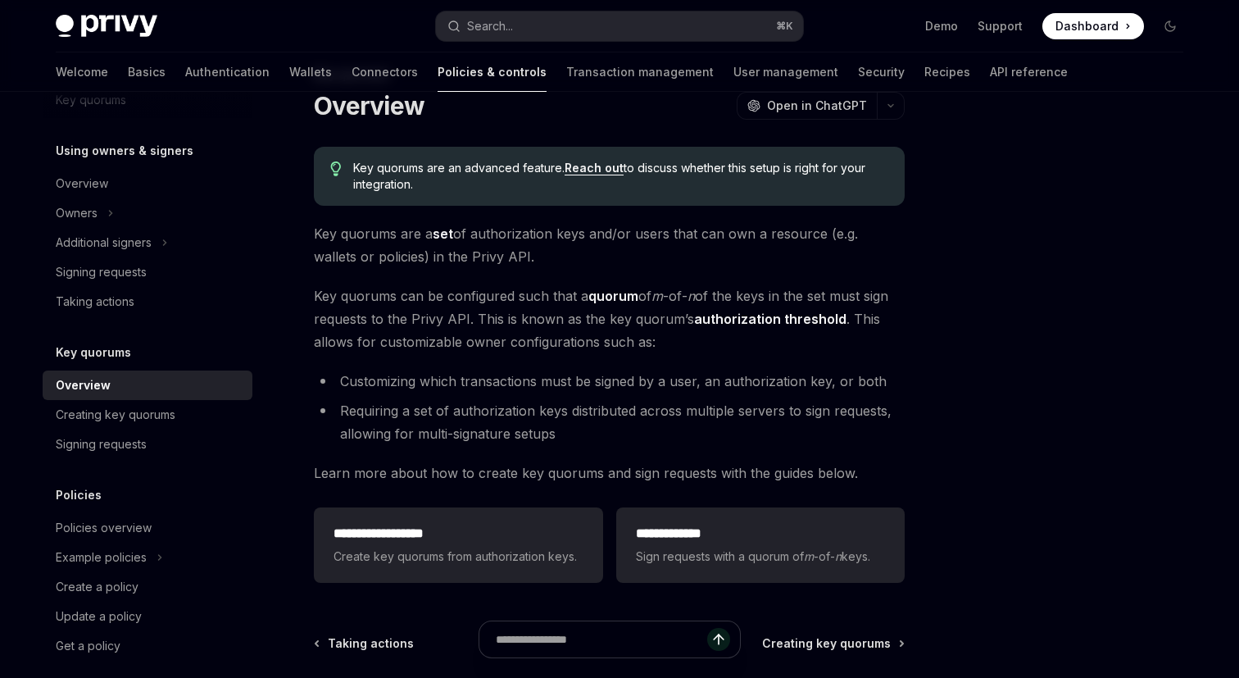
scroll to position [166, 0]
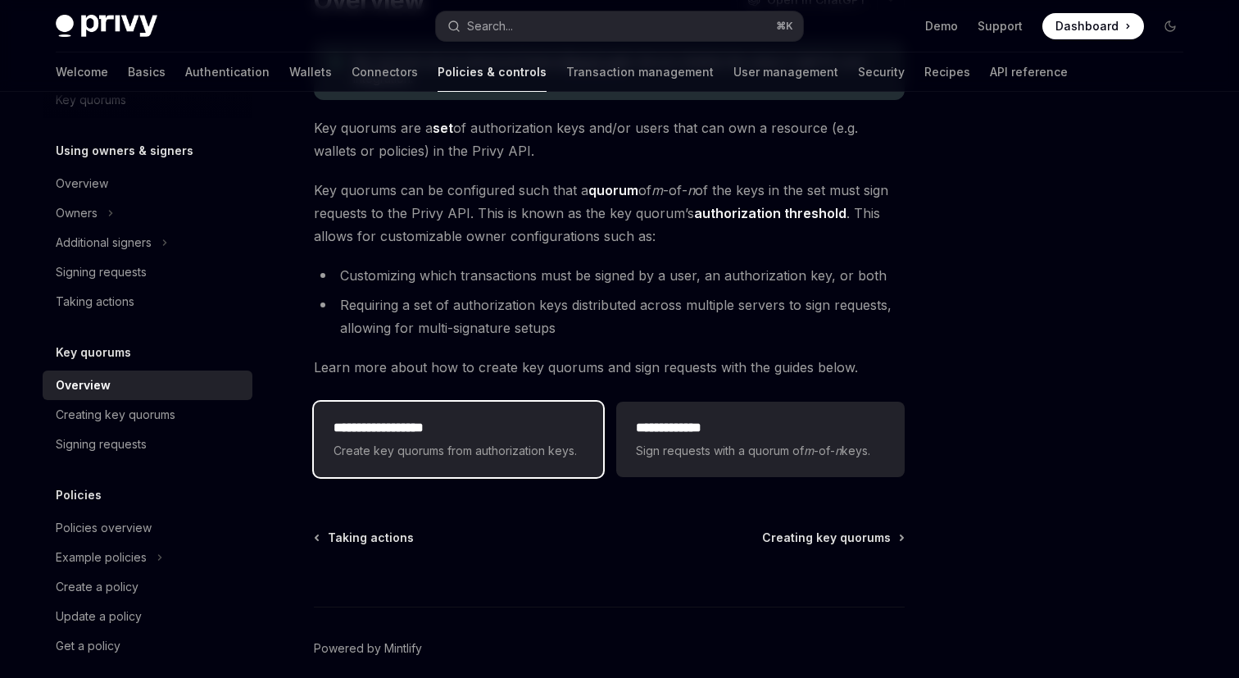
click at [456, 438] on div "**********" at bounding box center [457, 439] width 249 height 43
type textarea "*"
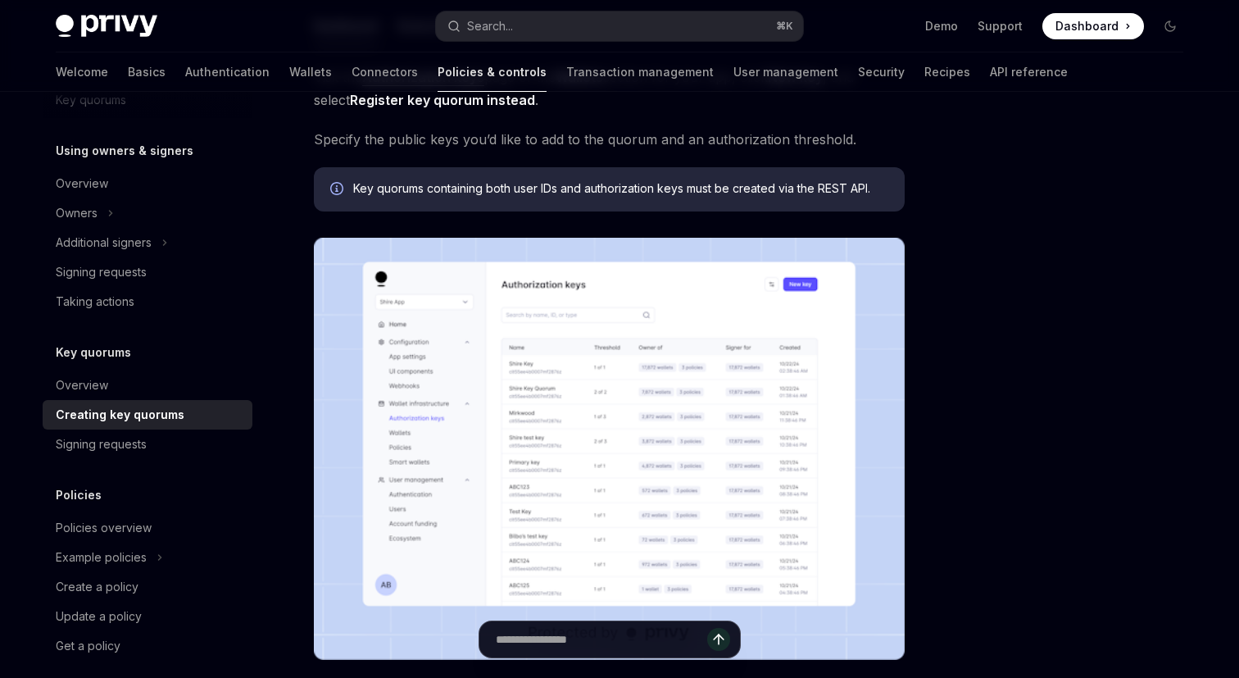
scroll to position [326, 0]
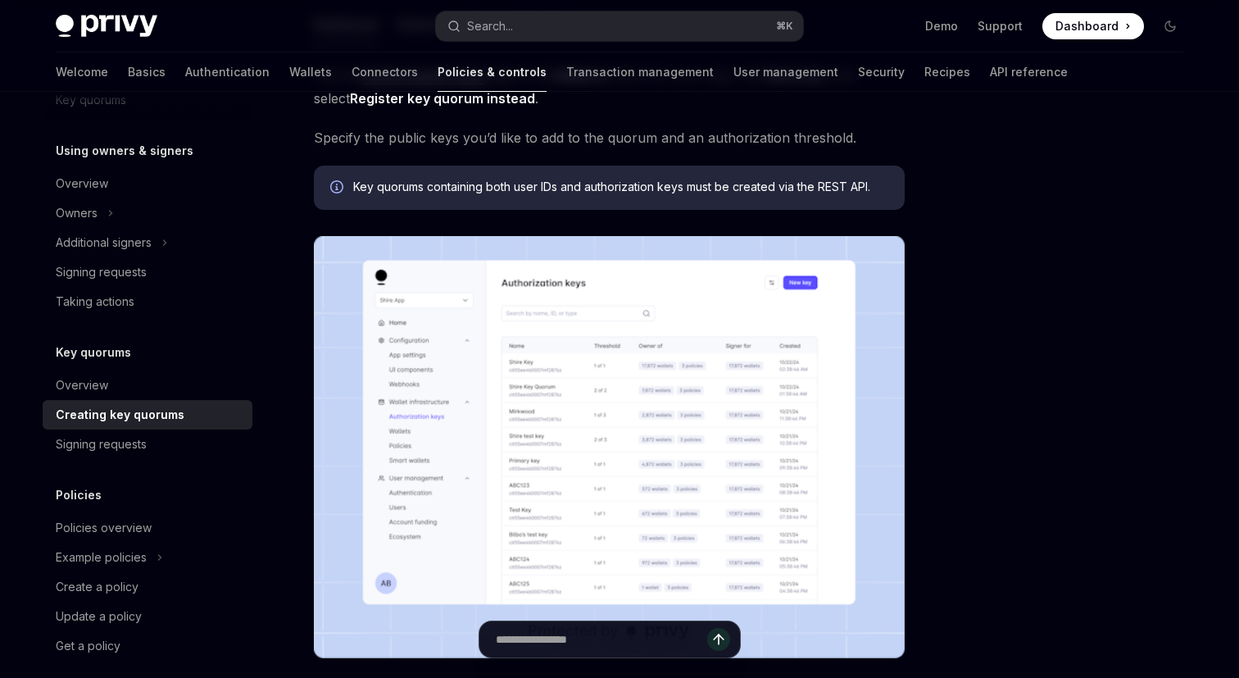
click at [552, 351] on img at bounding box center [609, 447] width 591 height 422
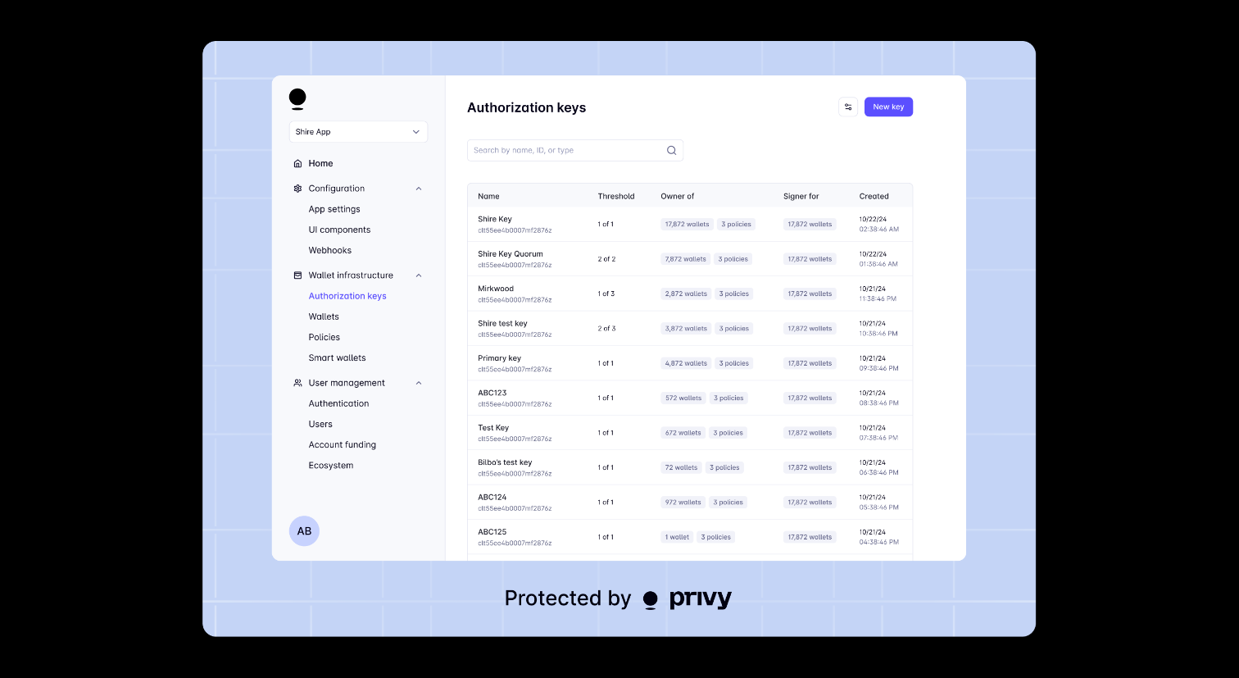
click at [684, 254] on img at bounding box center [619, 339] width 833 height 596
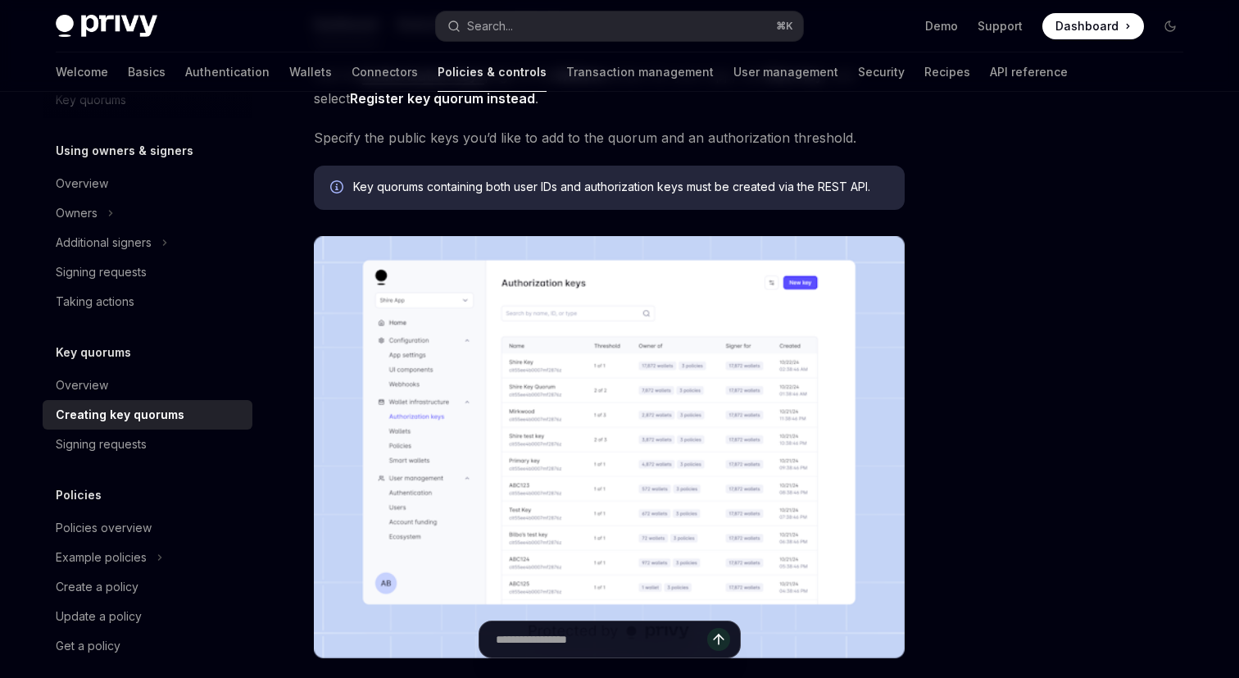
click at [659, 335] on img at bounding box center [609, 447] width 591 height 422
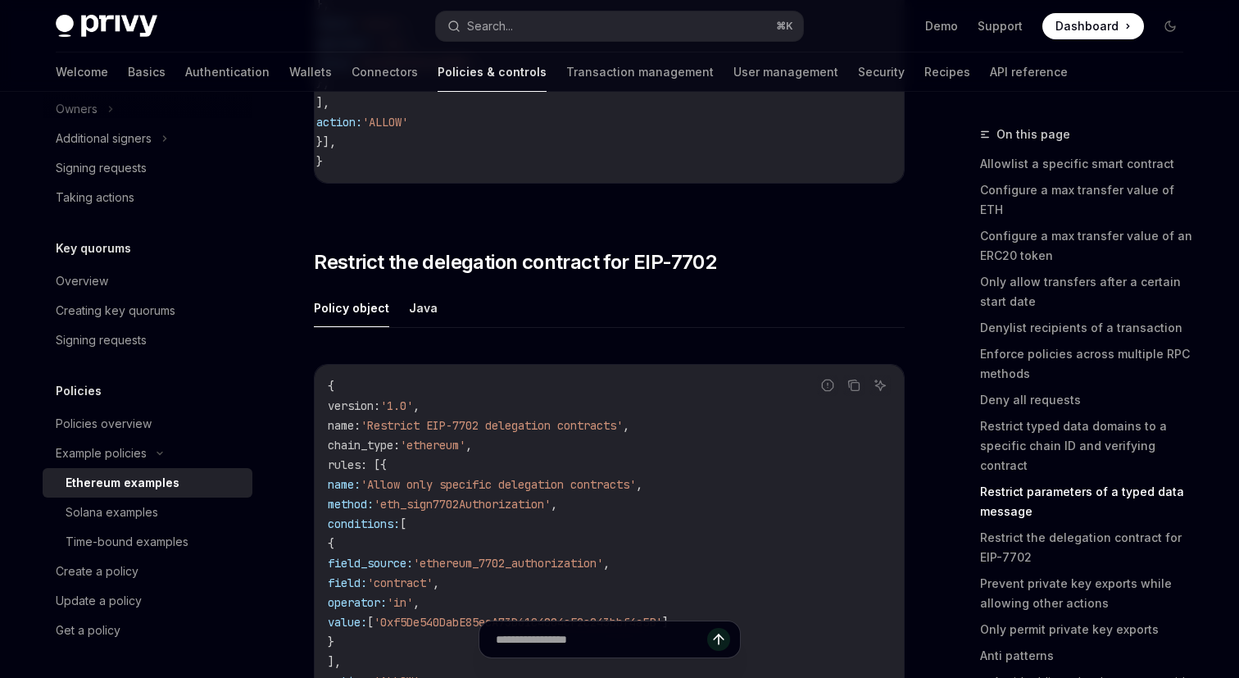
scroll to position [7186, 0]
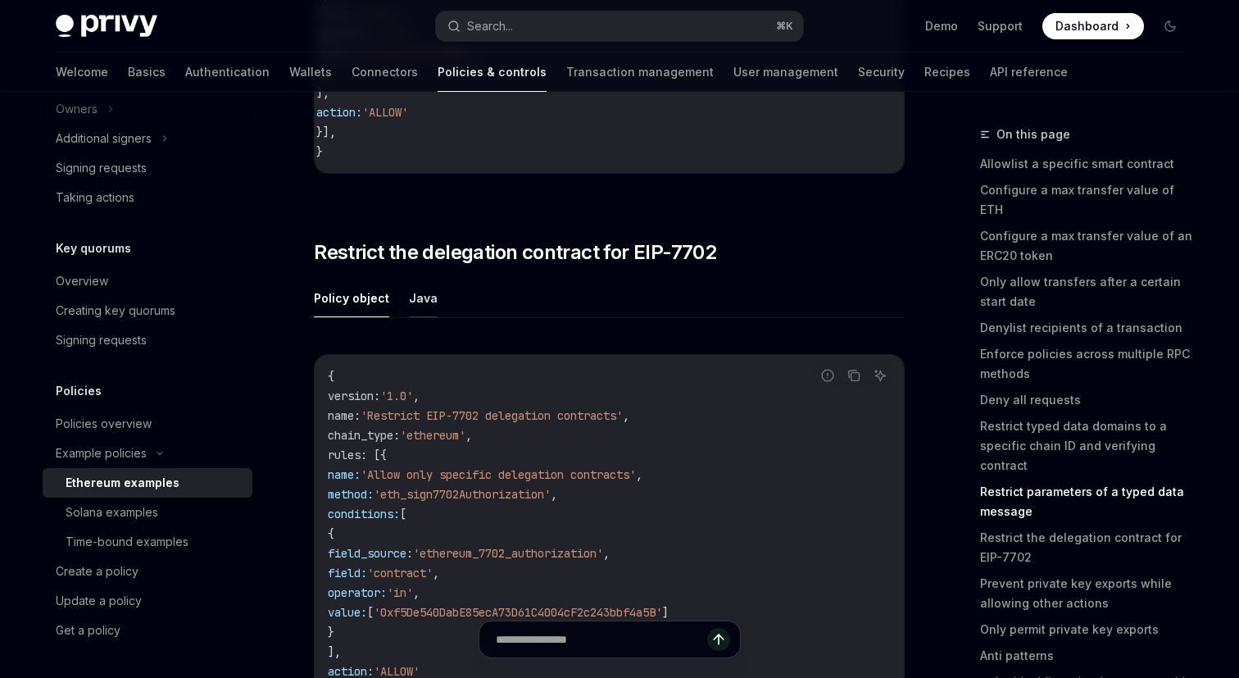
click at [420, 317] on button "Java" at bounding box center [423, 298] width 29 height 39
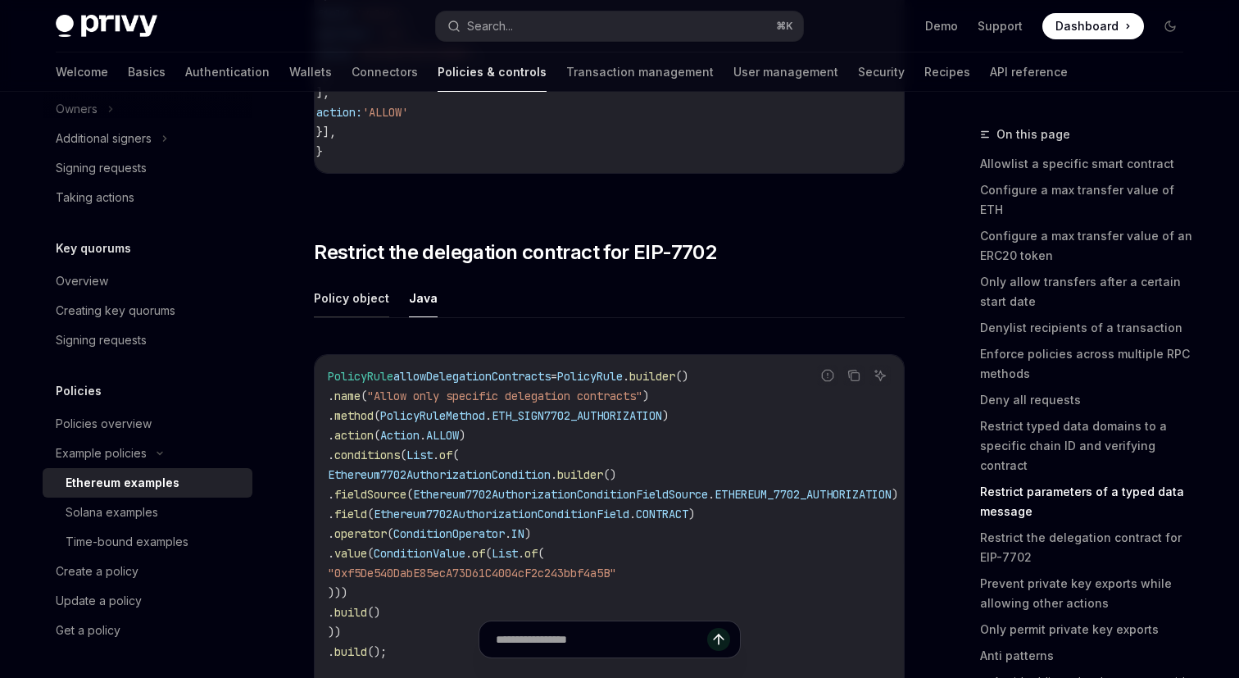
click at [365, 317] on button "Policy object" at bounding box center [351, 298] width 75 height 39
type textarea "*"
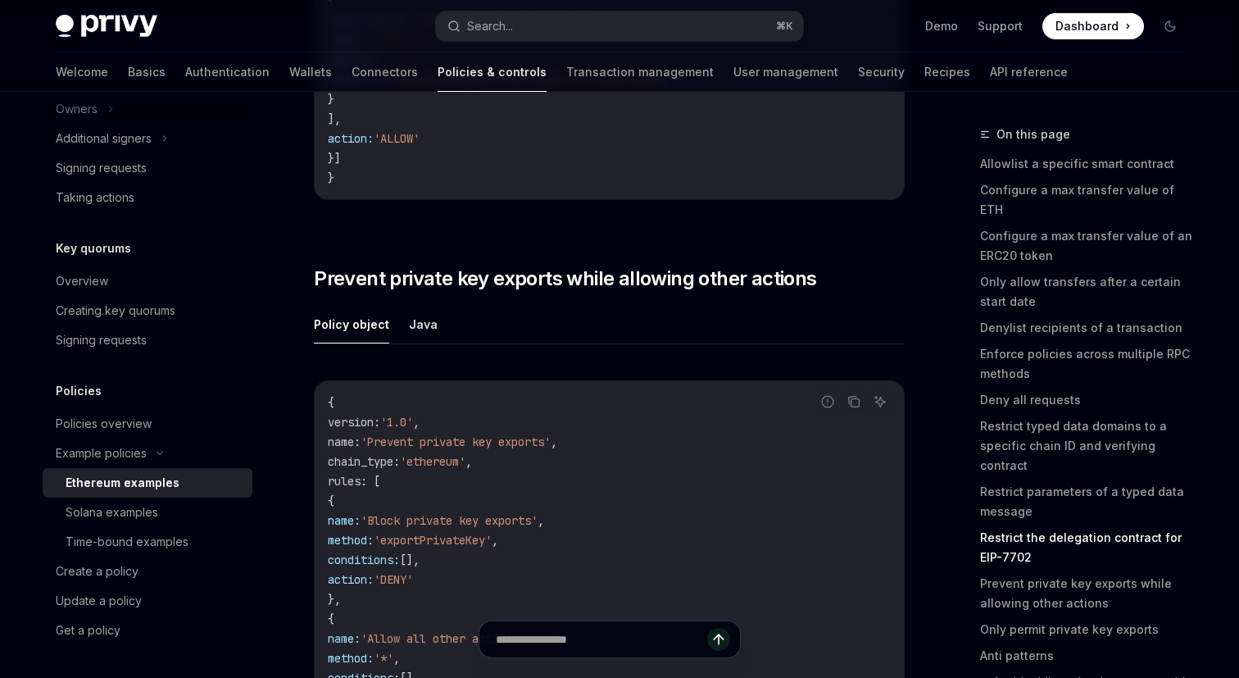
scroll to position [7744, 0]
